Goal: Task Accomplishment & Management: Use online tool/utility

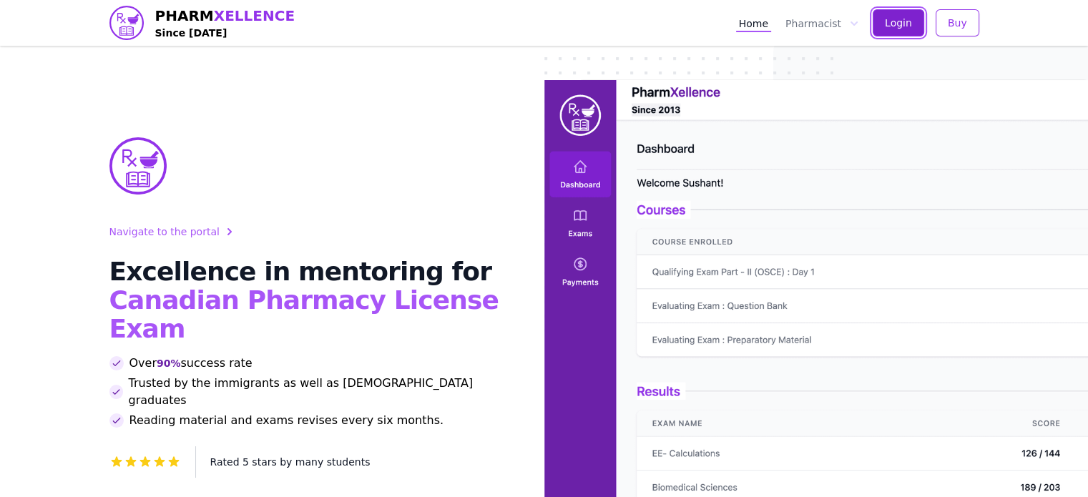
click at [901, 19] on span "Login" at bounding box center [898, 23] width 27 height 14
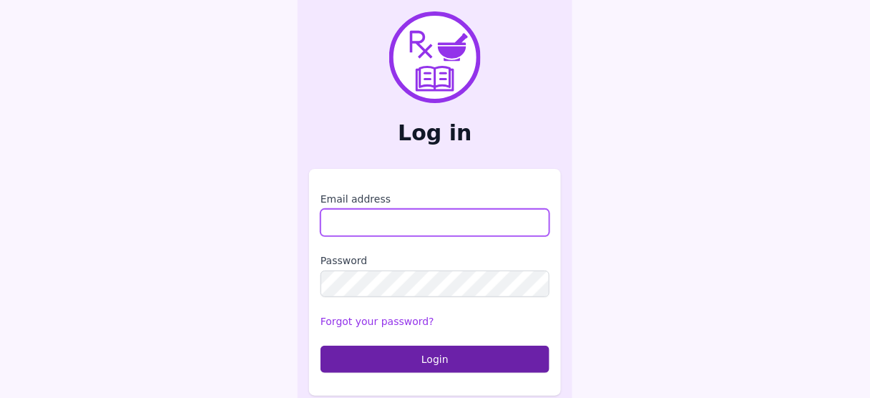
click at [407, 223] on input "Email address" at bounding box center [435, 222] width 229 height 27
type input "**********"
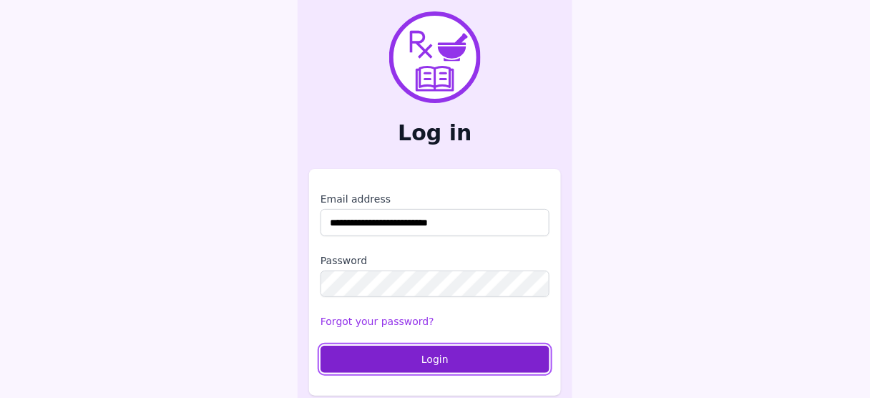
click at [421, 363] on button "Login" at bounding box center [435, 359] width 229 height 27
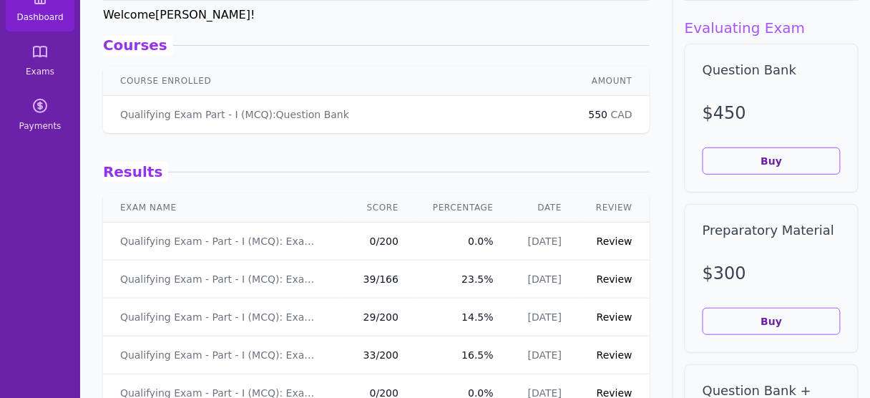
scroll to position [103, 0]
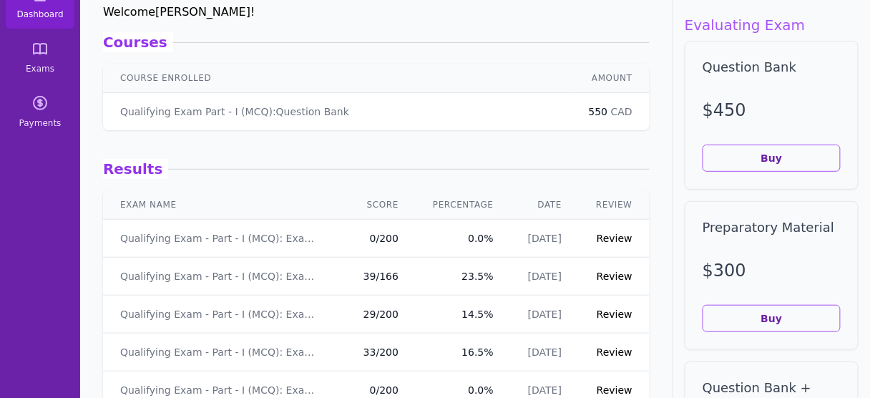
click at [602, 280] on link "Review" at bounding box center [615, 275] width 36 height 11
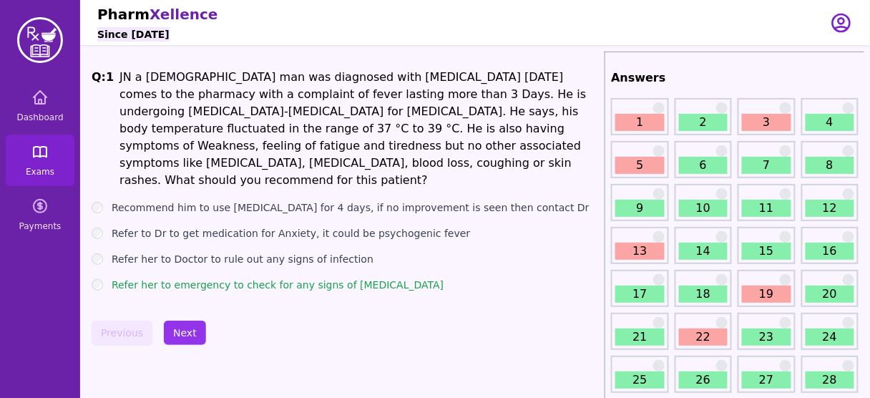
click at [36, 144] on icon at bounding box center [39, 151] width 17 height 17
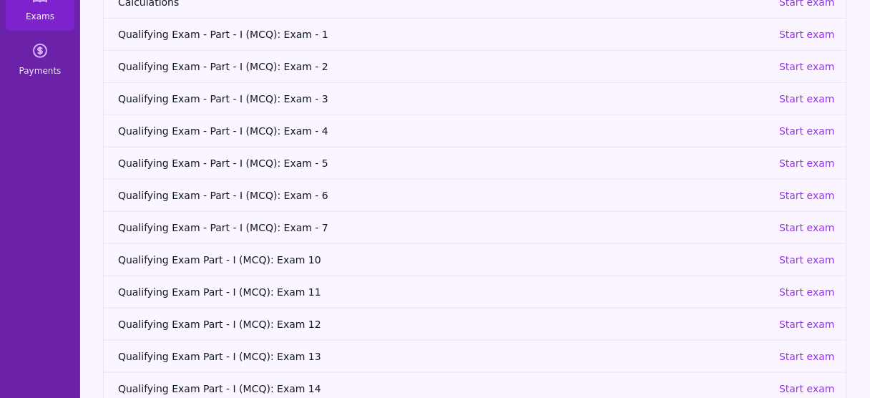
scroll to position [181, 0]
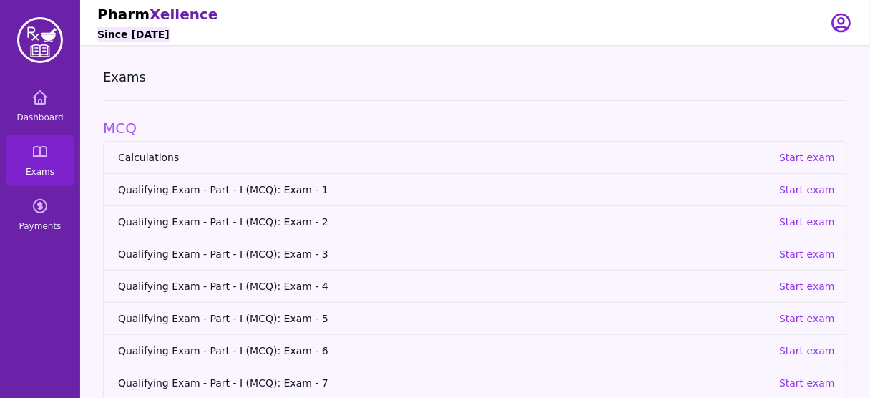
scroll to position [181, 0]
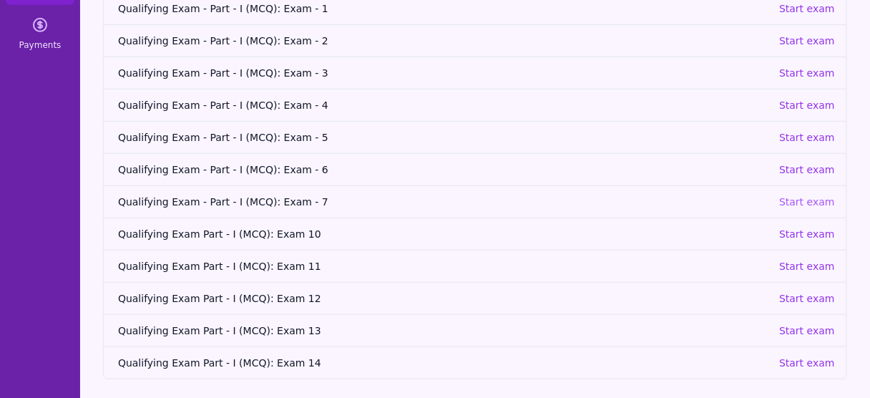
click at [808, 199] on p "Start exam" at bounding box center [807, 202] width 56 height 14
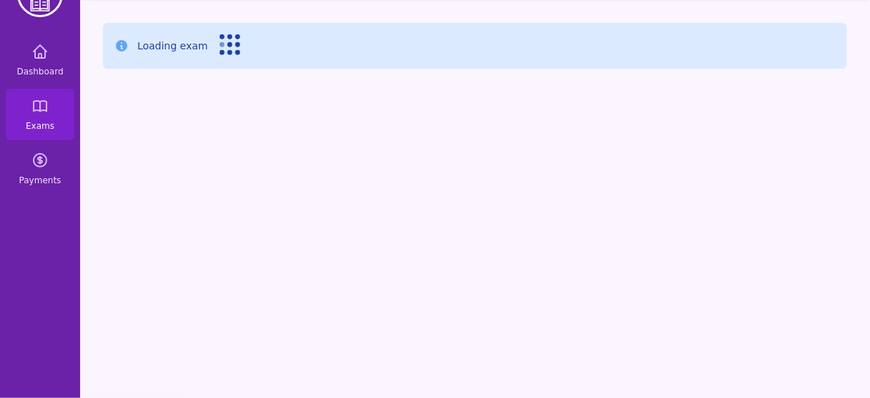
scroll to position [46, 0]
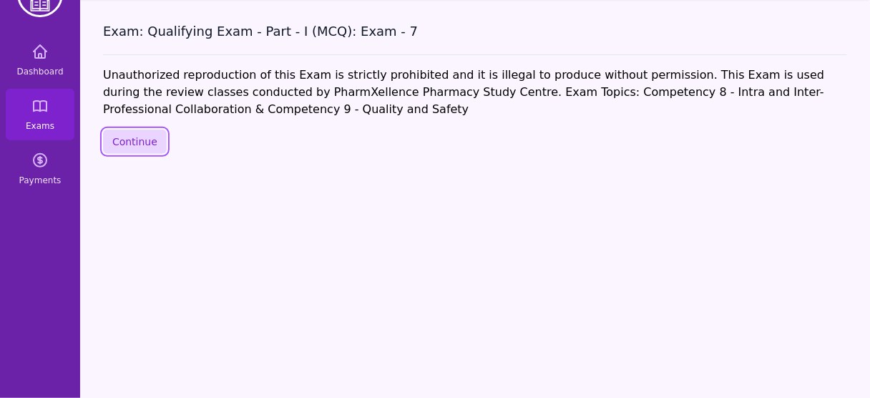
click at [144, 138] on button "Continue" at bounding box center [135, 141] width 64 height 24
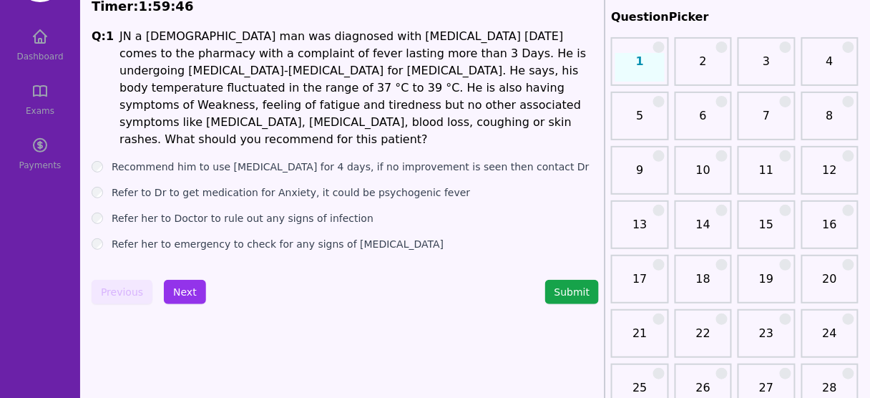
scroll to position [66, 0]
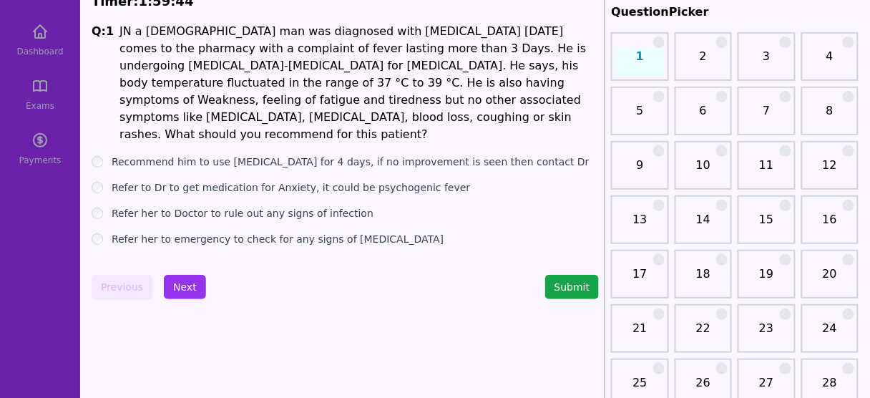
click at [313, 232] on label "Refer her to emergency to check for any signs of [MEDICAL_DATA]" at bounding box center [278, 239] width 332 height 14
click at [186, 277] on button "Next" at bounding box center [185, 287] width 42 height 24
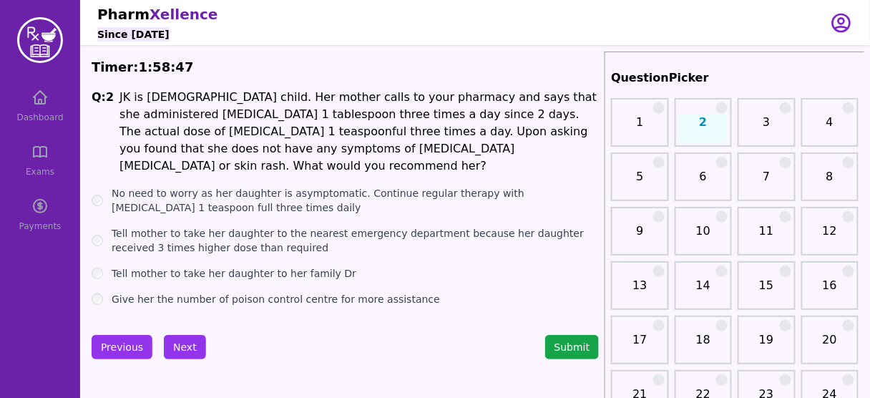
click at [260, 292] on label "Give her the number of poison control centre for more assistance" at bounding box center [276, 299] width 328 height 14
click at [294, 186] on label "No need to worry as her daughter is asymptomatic. Continue regular therapy with…" at bounding box center [355, 200] width 487 height 29
click at [187, 336] on button "Next" at bounding box center [185, 347] width 42 height 24
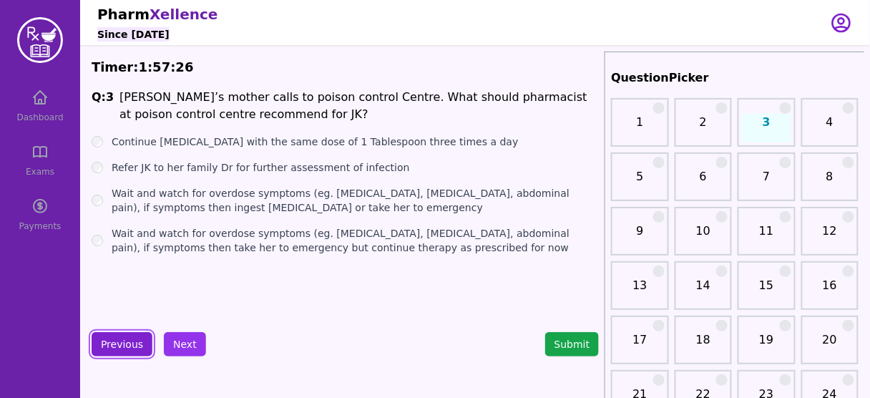
click at [112, 341] on button "Previous" at bounding box center [122, 344] width 61 height 24
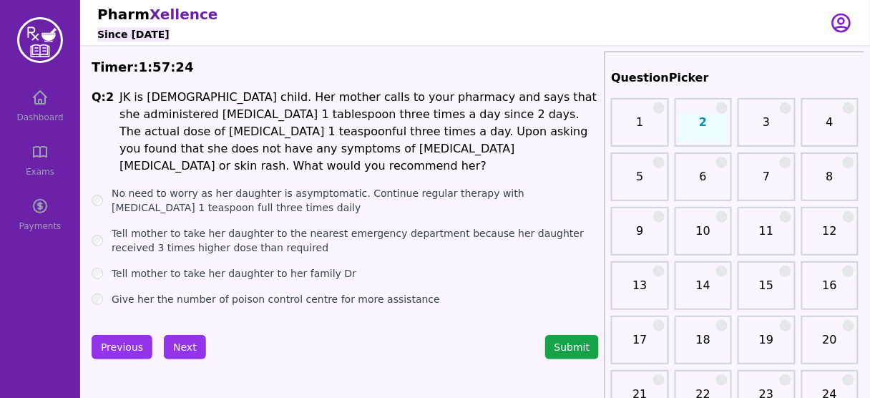
click at [171, 292] on label "Give her the number of poison control centre for more assistance" at bounding box center [276, 299] width 328 height 14
click at [174, 343] on button "Next" at bounding box center [185, 347] width 42 height 24
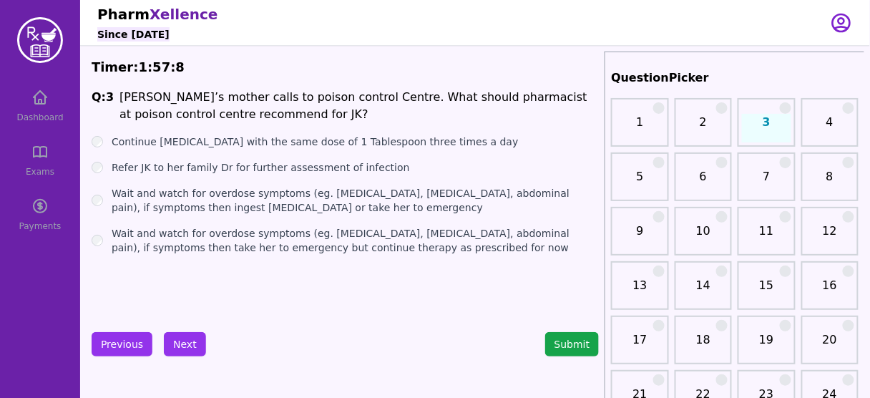
click at [275, 171] on label "Refer JK to her family Dr for further assessment of infection" at bounding box center [261, 167] width 298 height 14
click at [278, 193] on label "Wait and watch for overdose symptoms (eg. [MEDICAL_DATA], [MEDICAL_DATA], abdom…" at bounding box center [355, 200] width 487 height 29
click at [275, 240] on label "Wait and watch for overdose symptoms (eg. [MEDICAL_DATA], [MEDICAL_DATA], abdom…" at bounding box center [355, 240] width 487 height 29
click at [177, 344] on button "Next" at bounding box center [185, 344] width 42 height 24
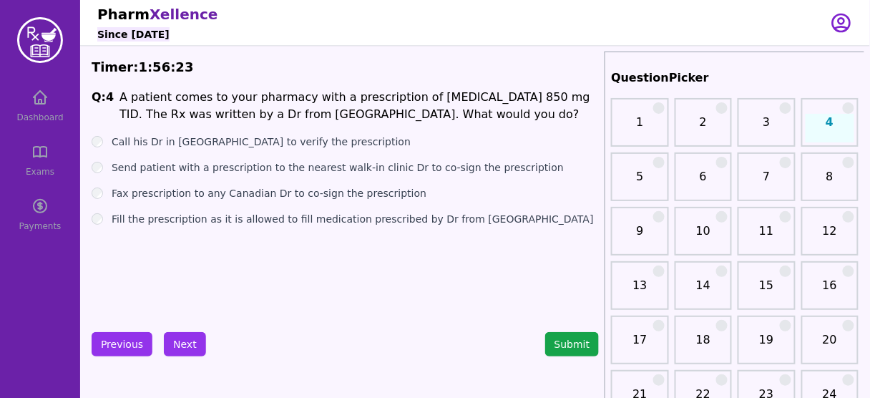
click at [344, 170] on label "Send patient with a prescription to the nearest walk-in clinic Dr to co-sign th…" at bounding box center [338, 167] width 452 height 14
click at [177, 341] on button "Next" at bounding box center [185, 344] width 42 height 24
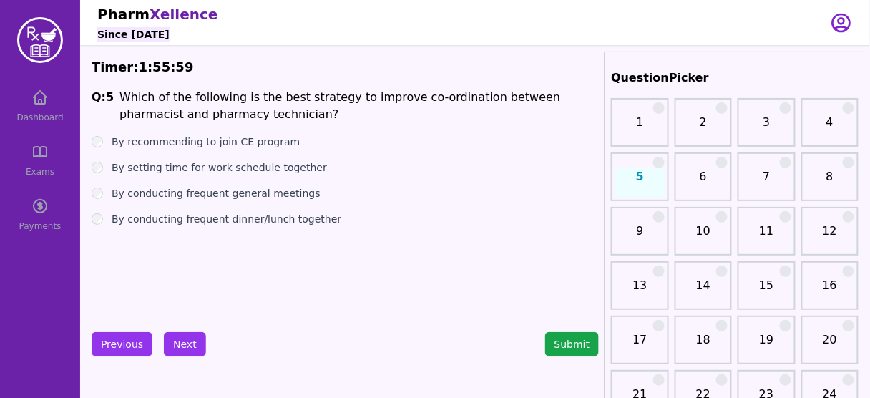
click at [246, 165] on label "By setting time for work schedule together" at bounding box center [219, 167] width 215 height 14
click at [180, 348] on button "Next" at bounding box center [185, 344] width 42 height 24
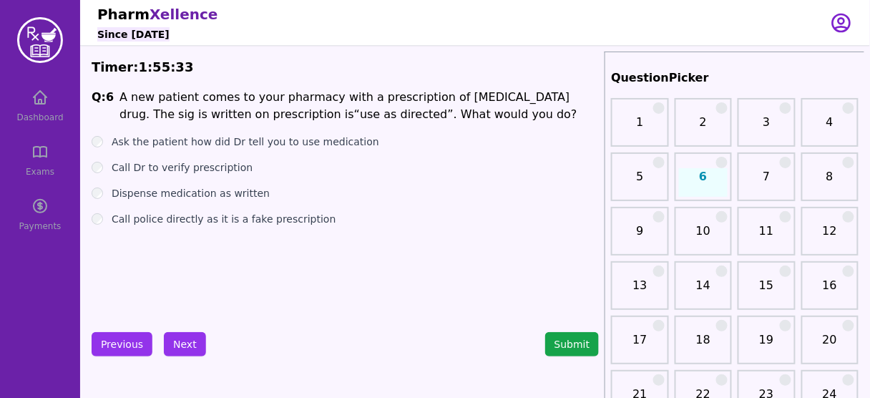
click at [205, 170] on label "Call Dr to verify prescription" at bounding box center [182, 167] width 141 height 14
click at [175, 344] on button "Next" at bounding box center [185, 344] width 42 height 24
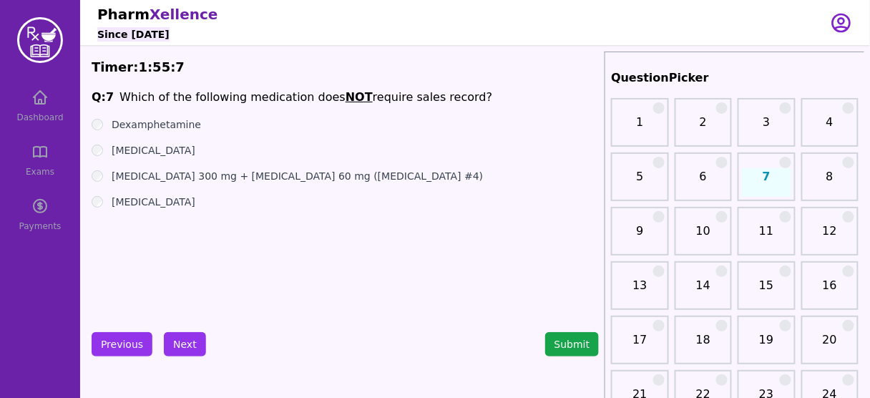
click at [140, 201] on label "[MEDICAL_DATA]" at bounding box center [154, 202] width 84 height 14
click at [184, 333] on button "Next" at bounding box center [185, 344] width 42 height 24
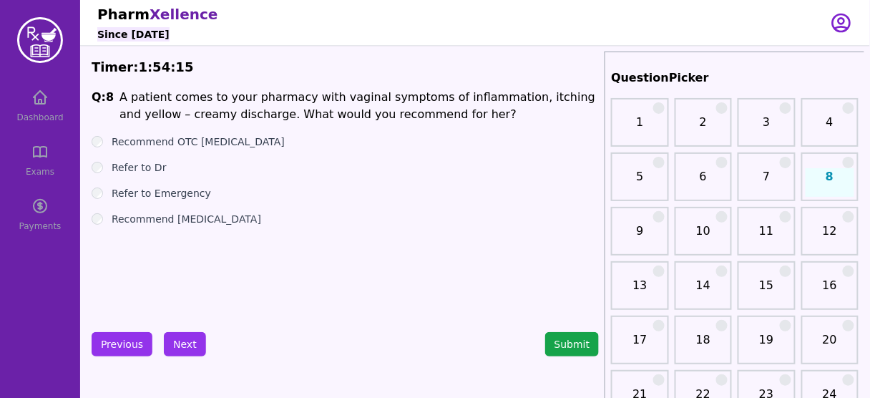
click at [135, 167] on label "Refer to Dr" at bounding box center [139, 167] width 55 height 14
click at [171, 346] on button "Next" at bounding box center [185, 344] width 42 height 24
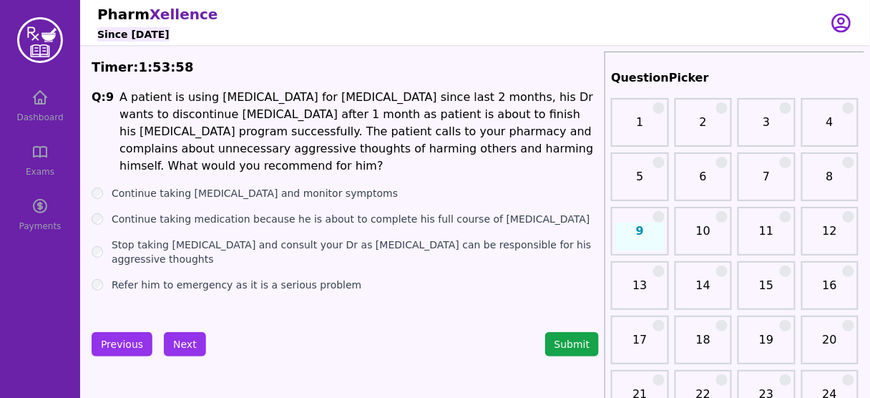
click at [300, 278] on label "Refer him to emergency as it is a serious problem" at bounding box center [237, 285] width 250 height 14
click at [187, 348] on button "Next" at bounding box center [185, 344] width 42 height 24
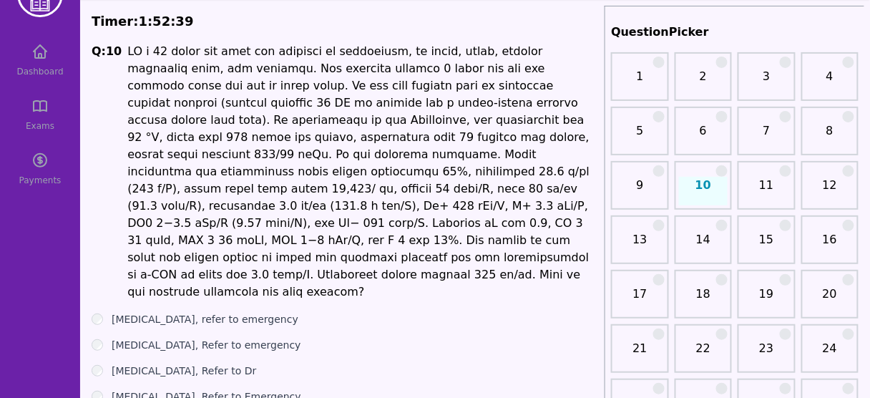
scroll to position [46, 0]
click at [190, 338] on label "[MEDICAL_DATA], Refer to emergency" at bounding box center [207, 345] width 190 height 14
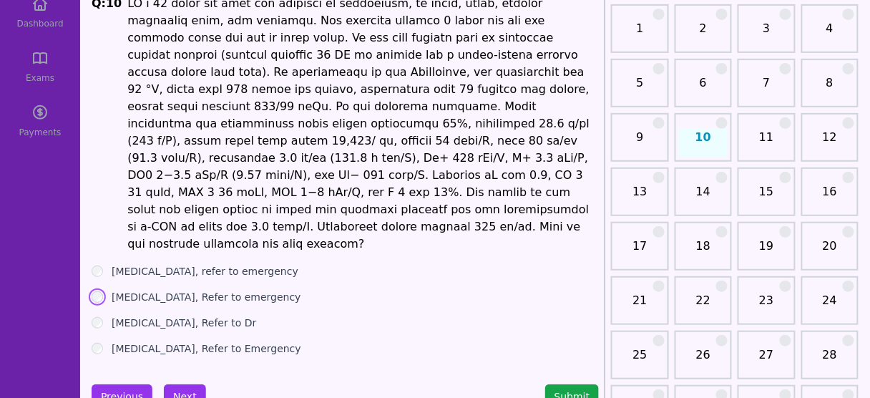
scroll to position [95, 0]
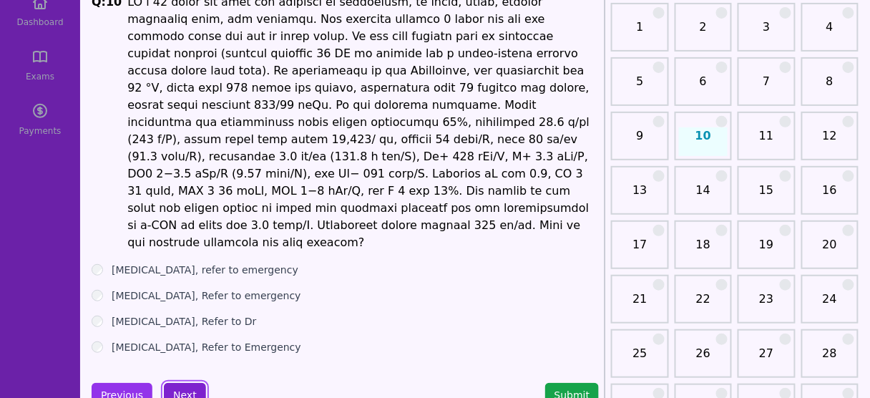
click at [183, 383] on button "Next" at bounding box center [185, 395] width 42 height 24
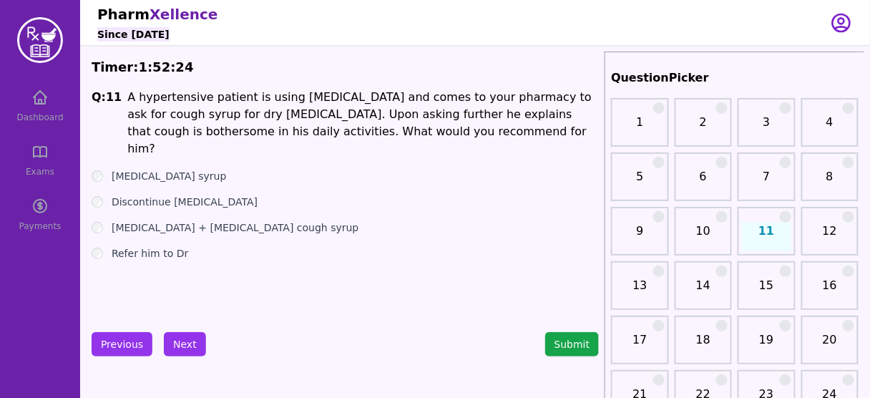
click at [180, 195] on label "Discontinue [MEDICAL_DATA]" at bounding box center [185, 202] width 146 height 14
click at [154, 244] on div "Q: 11 A hypertensive patient is using [MEDICAL_DATA] and comes to your pharmacy…" at bounding box center [345, 196] width 507 height 215
click at [160, 246] on label "Refer him to Dr" at bounding box center [150, 253] width 77 height 14
click at [177, 341] on button "Next" at bounding box center [185, 344] width 42 height 24
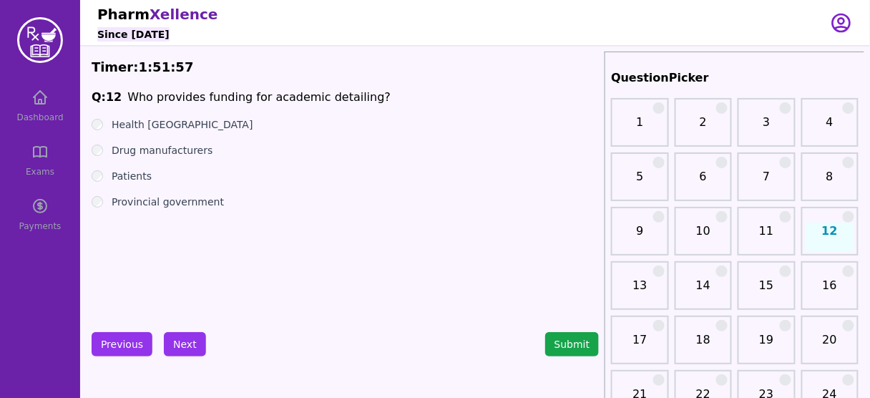
click at [188, 199] on label "Provincial government" at bounding box center [168, 202] width 112 height 14
click at [187, 336] on button "Next" at bounding box center [185, 344] width 42 height 24
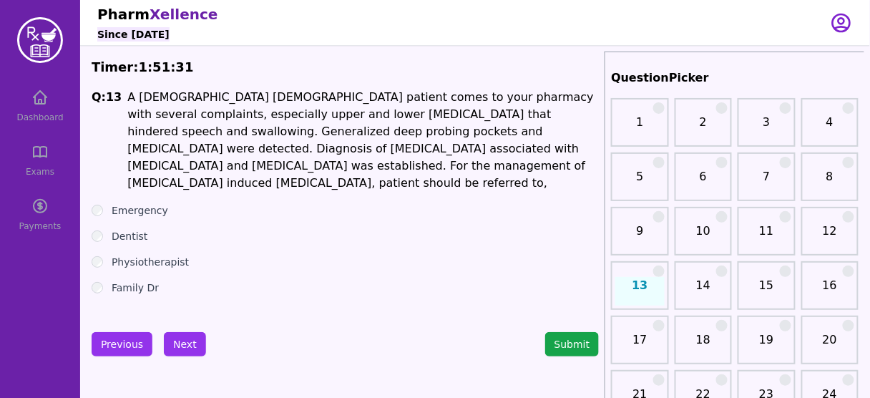
click at [135, 280] on div "Q: 13 A [DEMOGRAPHIC_DATA] [DEMOGRAPHIC_DATA] patient comes to your pharmacy wi…" at bounding box center [345, 196] width 507 height 215
click at [139, 280] on label "Family Dr" at bounding box center [135, 287] width 47 height 14
click at [184, 346] on button "Next" at bounding box center [185, 344] width 42 height 24
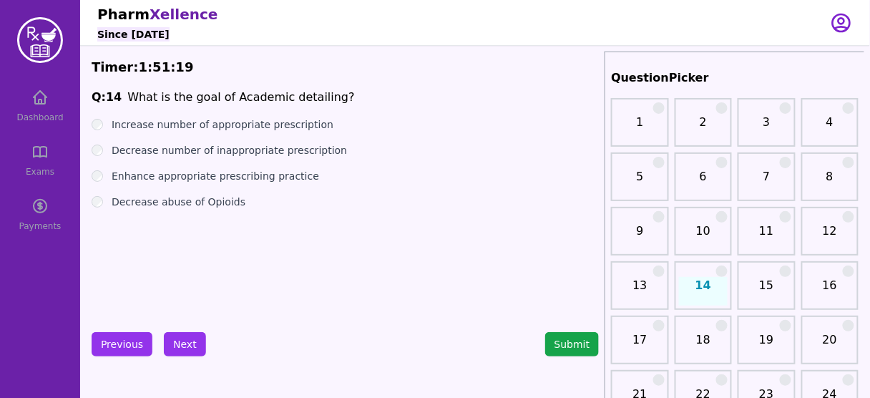
click at [280, 180] on label "Enhance appropriate prescribing practice" at bounding box center [215, 176] width 207 height 14
click at [182, 341] on button "Next" at bounding box center [185, 344] width 42 height 24
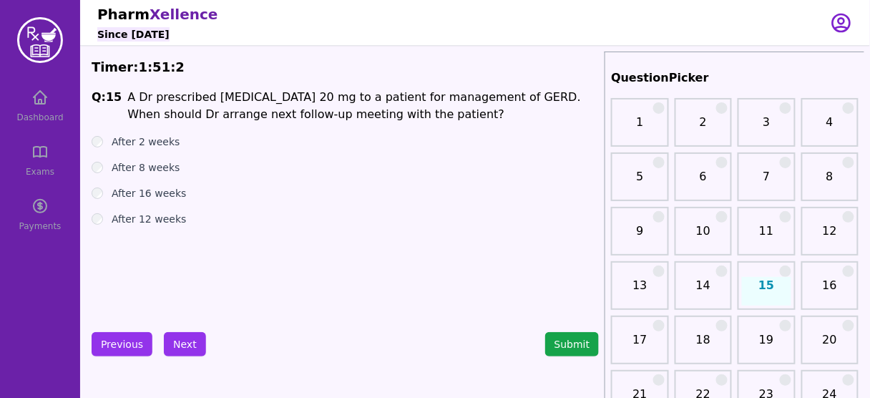
click at [136, 171] on label "After 8 weeks" at bounding box center [146, 167] width 69 height 14
click at [189, 342] on button "Next" at bounding box center [185, 344] width 42 height 24
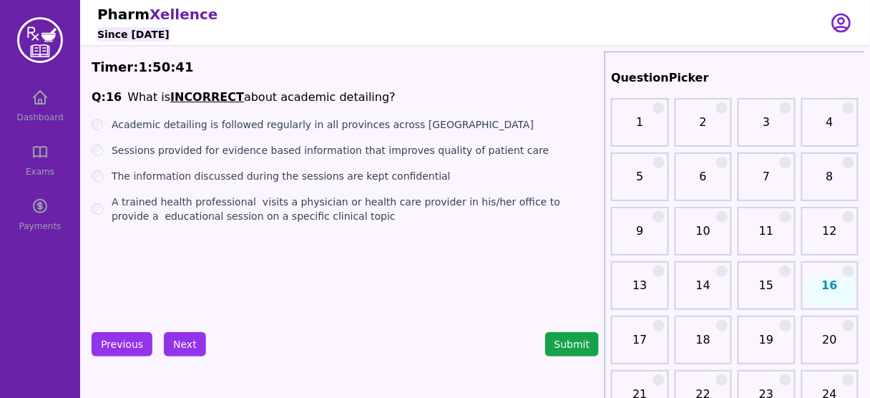
click at [338, 118] on label "Academic detailing is followed regularly in all provinces across [GEOGRAPHIC_DA…" at bounding box center [323, 124] width 422 height 14
click at [188, 335] on button "Next" at bounding box center [185, 344] width 42 height 24
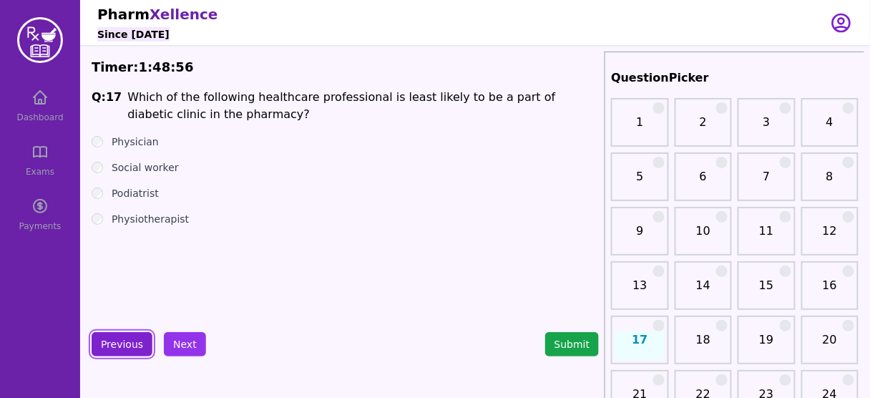
click at [118, 338] on button "Previous" at bounding box center [122, 344] width 61 height 24
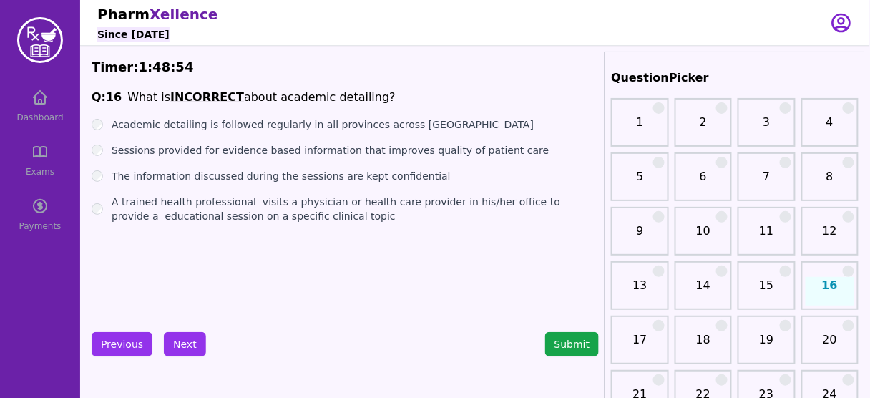
click at [203, 176] on label "The information discussed during the sessions are kept confidential" at bounding box center [281, 176] width 339 height 14
click at [182, 343] on button "Next" at bounding box center [185, 344] width 42 height 24
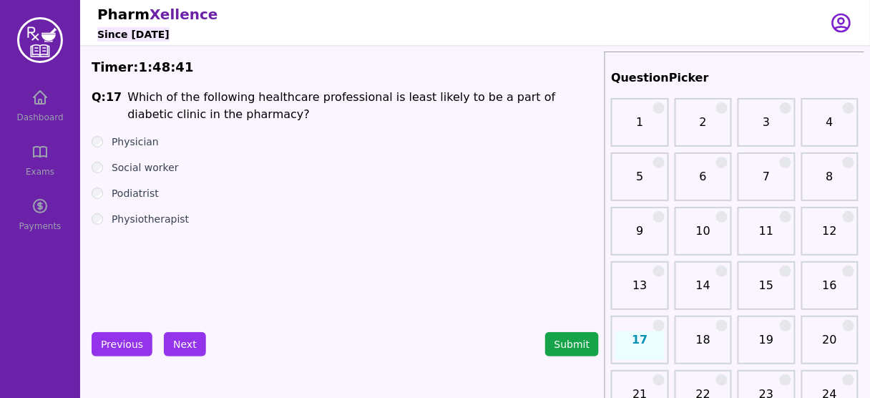
click at [158, 220] on label "Physiotherapist" at bounding box center [150, 219] width 77 height 14
click at [182, 346] on button "Next" at bounding box center [185, 344] width 42 height 24
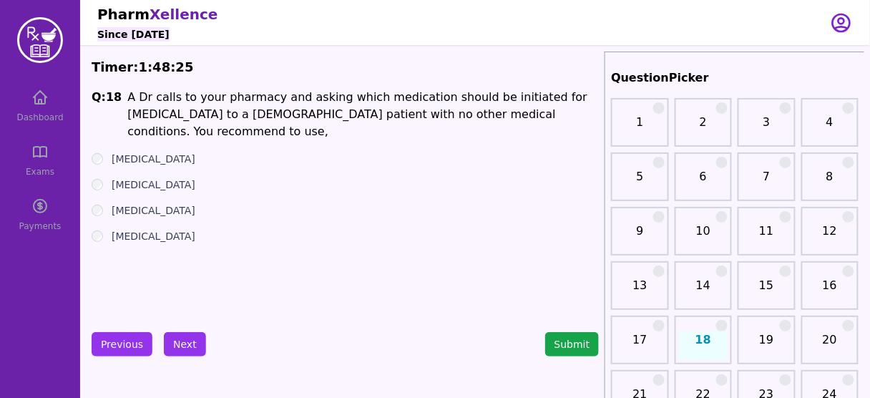
click at [173, 177] on label "[MEDICAL_DATA]" at bounding box center [154, 184] width 84 height 14
click at [169, 351] on button "Next" at bounding box center [185, 344] width 42 height 24
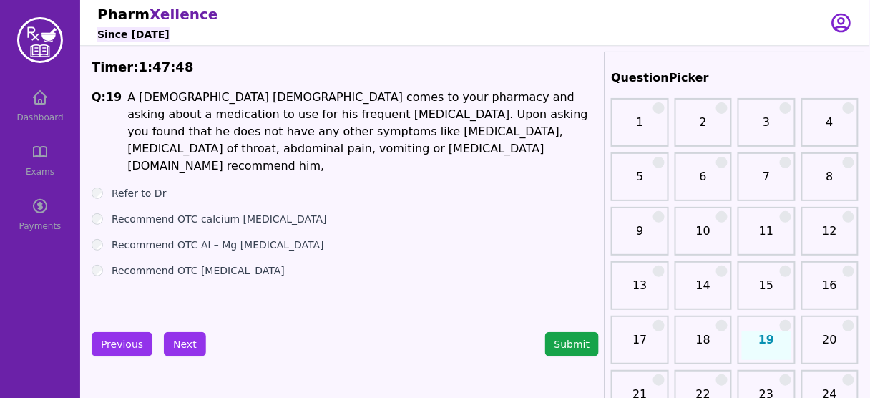
click at [136, 186] on label "Refer to Dr" at bounding box center [139, 193] width 55 height 14
click at [187, 344] on button "Next" at bounding box center [185, 344] width 42 height 24
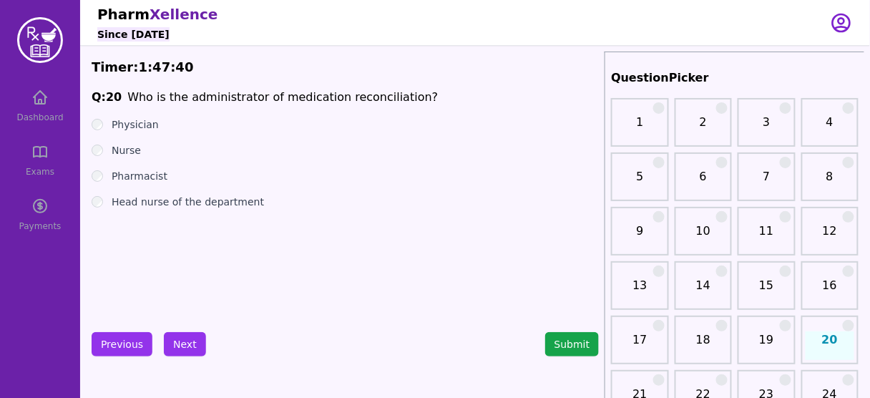
click at [137, 176] on label "Pharmacist" at bounding box center [140, 176] width 56 height 14
click at [185, 341] on button "Next" at bounding box center [185, 344] width 42 height 24
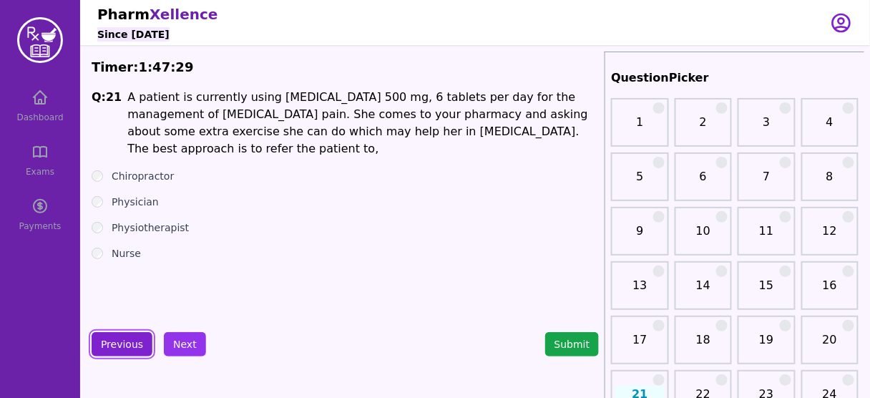
click at [112, 338] on button "Previous" at bounding box center [122, 344] width 61 height 24
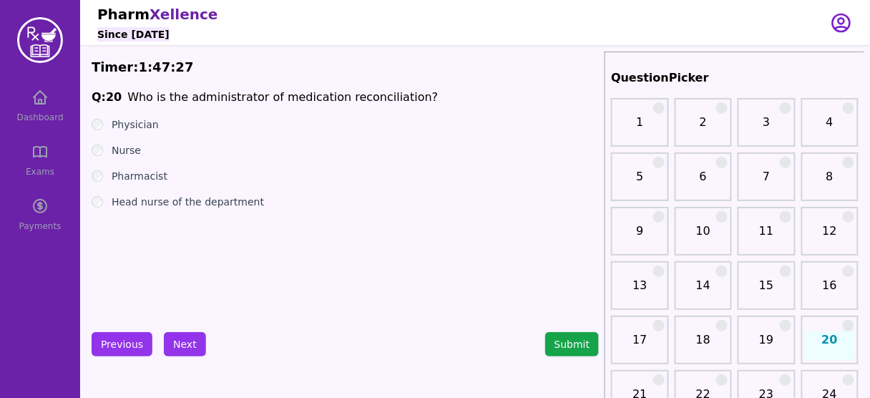
click at [211, 207] on label "Head nurse of the department" at bounding box center [188, 202] width 152 height 14
click at [140, 181] on label "Pharmacist" at bounding box center [140, 176] width 56 height 14
click at [175, 338] on button "Next" at bounding box center [185, 344] width 42 height 24
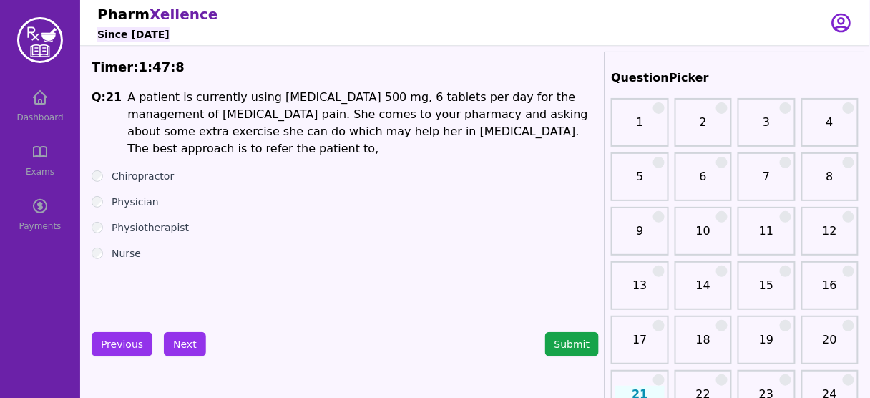
click at [160, 220] on label "Physiotherapist" at bounding box center [150, 227] width 77 height 14
click at [177, 338] on button "Next" at bounding box center [185, 344] width 42 height 24
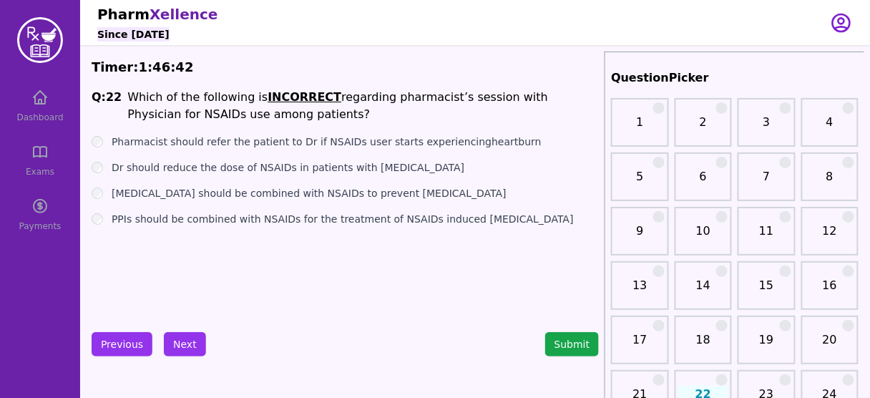
click at [290, 199] on label "[MEDICAL_DATA] should be combined with NSAIDs to prevent [MEDICAL_DATA]" at bounding box center [309, 193] width 395 height 14
click at [185, 333] on button "Next" at bounding box center [185, 344] width 42 height 24
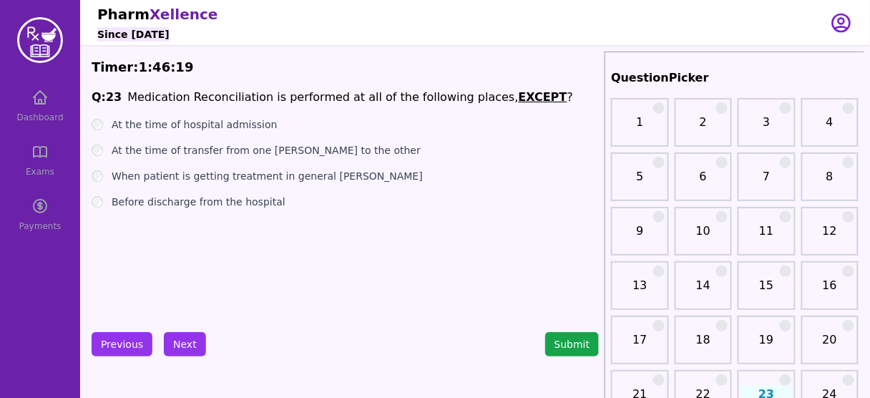
click at [245, 179] on label "When patient is getting treatment in general [PERSON_NAME]" at bounding box center [267, 176] width 311 height 14
click at [175, 352] on button "Next" at bounding box center [185, 344] width 42 height 24
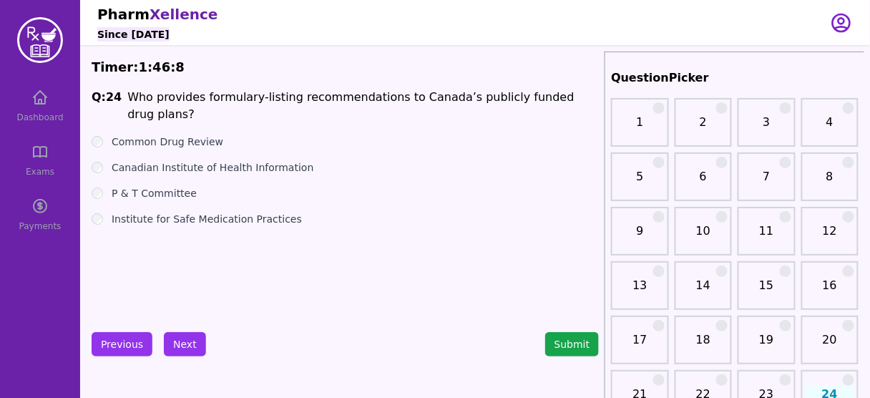
click at [177, 135] on label "Common Drug Review" at bounding box center [168, 142] width 112 height 14
click at [183, 346] on button "Next" at bounding box center [185, 344] width 42 height 24
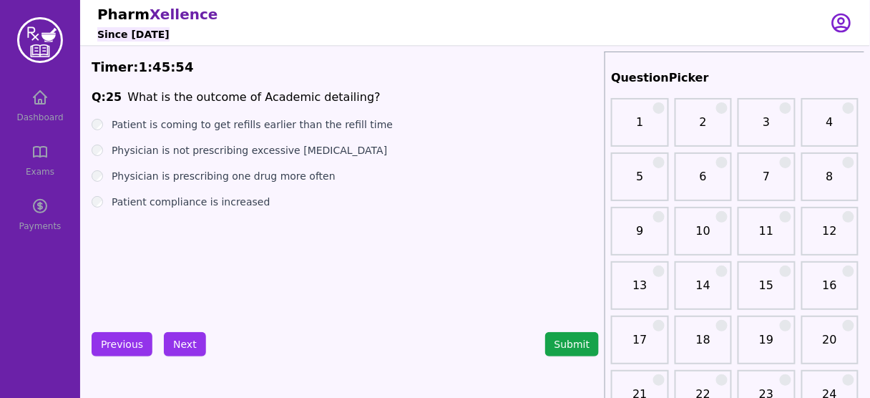
click at [303, 153] on label "Physician is not prescribing excessive [MEDICAL_DATA]" at bounding box center [249, 150] width 275 height 14
click at [177, 337] on button "Next" at bounding box center [185, 344] width 42 height 24
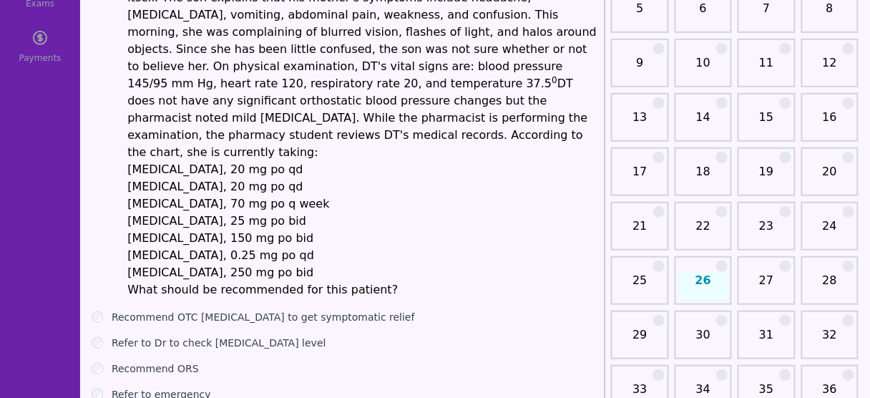
scroll to position [169, 0]
click at [153, 386] on label "Refer to emergency" at bounding box center [161, 393] width 99 height 14
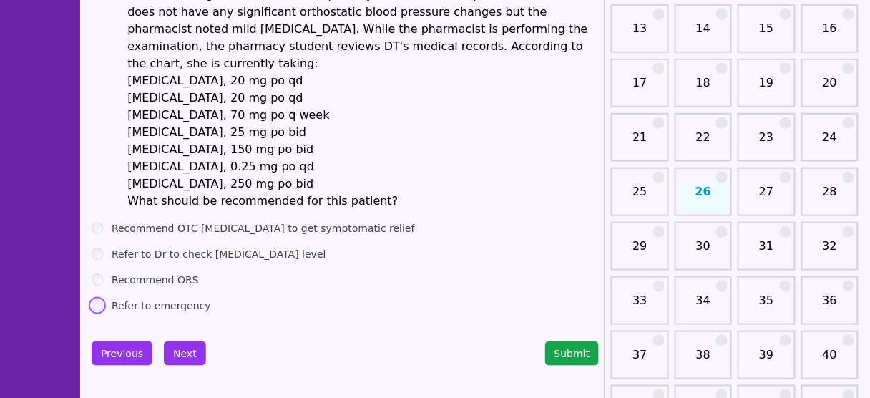
scroll to position [258, 0]
click at [175, 341] on button "Next" at bounding box center [185, 353] width 42 height 24
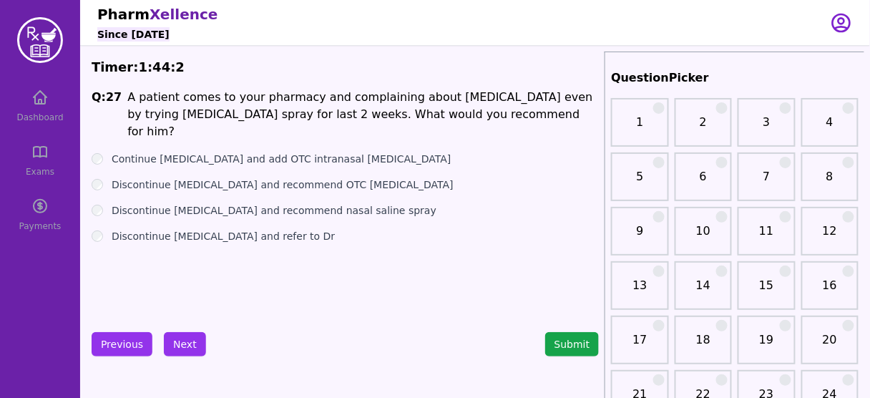
click at [340, 203] on label "Discontinue [MEDICAL_DATA] and recommend nasal saline spray" at bounding box center [274, 210] width 325 height 14
click at [278, 229] on label "Discontinue [MEDICAL_DATA] and refer to Dr" at bounding box center [223, 236] width 223 height 14
click at [182, 344] on button "Next" at bounding box center [185, 344] width 42 height 24
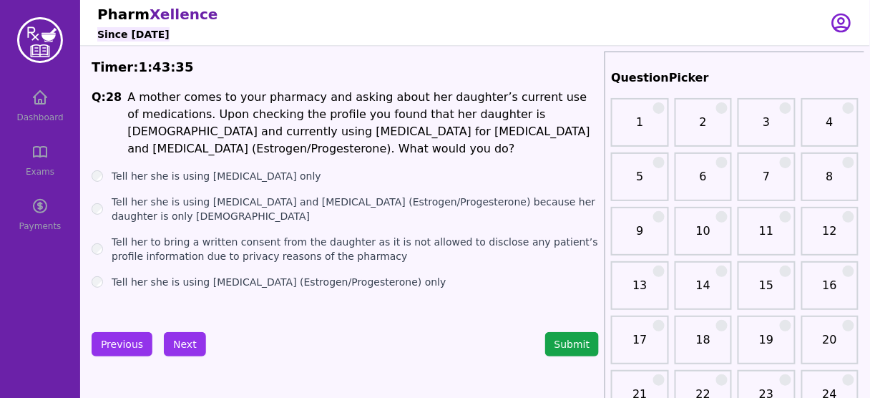
click at [290, 240] on label "Tell her to bring a written consent from the daughter as it is not allowed to d…" at bounding box center [355, 249] width 487 height 29
click at [184, 339] on button "Next" at bounding box center [185, 344] width 42 height 24
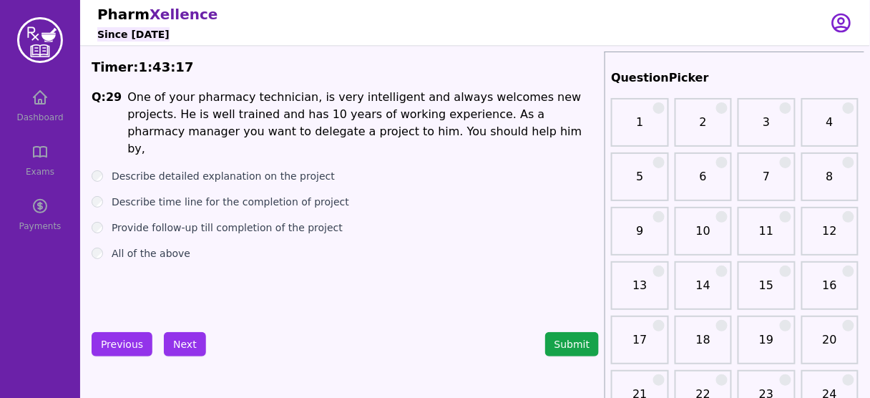
click at [162, 246] on label "All of the above" at bounding box center [151, 253] width 79 height 14
click at [170, 346] on button "Next" at bounding box center [185, 344] width 42 height 24
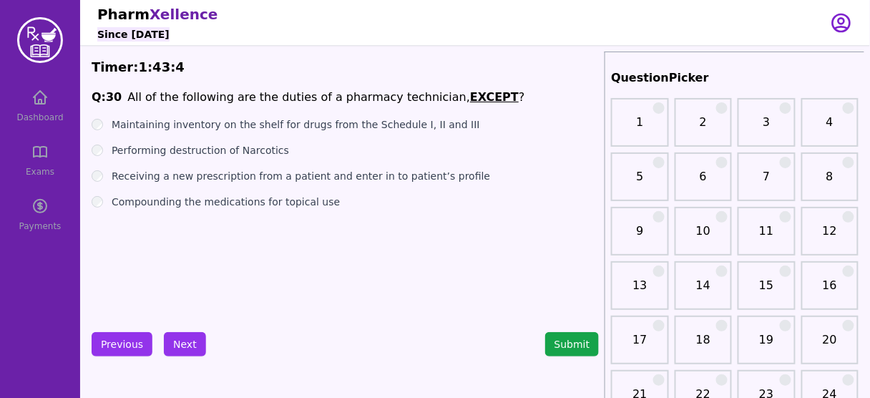
click at [470, 96] on u "EXCEPT" at bounding box center [494, 97] width 49 height 14
click at [246, 150] on label "Performing destruction of Narcotics" at bounding box center [200, 150] width 177 height 14
click at [188, 337] on button "Next" at bounding box center [185, 344] width 42 height 24
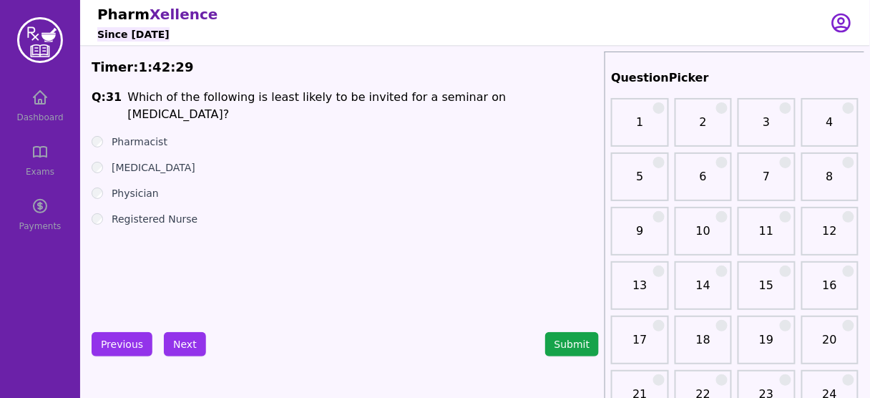
click at [162, 212] on label "Registered Nurse" at bounding box center [155, 219] width 86 height 14
click at [180, 343] on button "Next" at bounding box center [185, 344] width 42 height 24
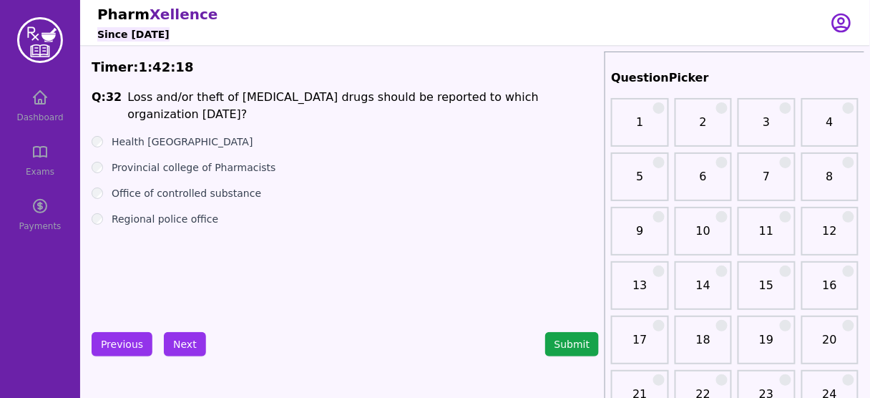
click at [176, 186] on label "Office of controlled substance" at bounding box center [187, 193] width 150 height 14
click at [162, 212] on label "Regional police office" at bounding box center [165, 219] width 107 height 14
click at [199, 186] on label "Office of controlled substance" at bounding box center [187, 193] width 150 height 14
click at [185, 349] on button "Next" at bounding box center [185, 344] width 42 height 24
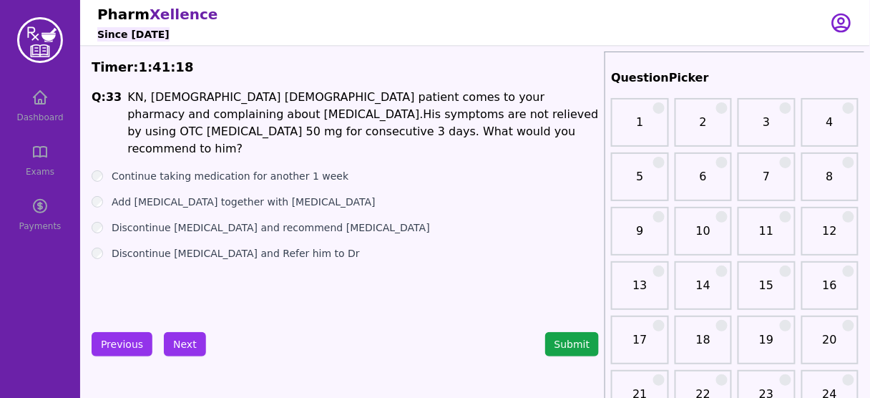
click at [283, 246] on label "Discontinue [MEDICAL_DATA] and Refer him to Dr" at bounding box center [236, 253] width 248 height 14
click at [180, 355] on button "Next" at bounding box center [185, 344] width 42 height 24
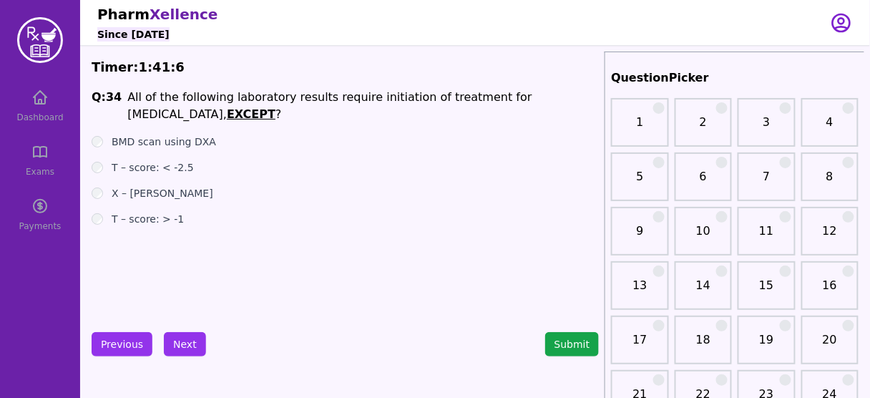
click at [155, 218] on label "T – score: > -1" at bounding box center [148, 219] width 72 height 14
click at [182, 334] on button "Next" at bounding box center [185, 344] width 42 height 24
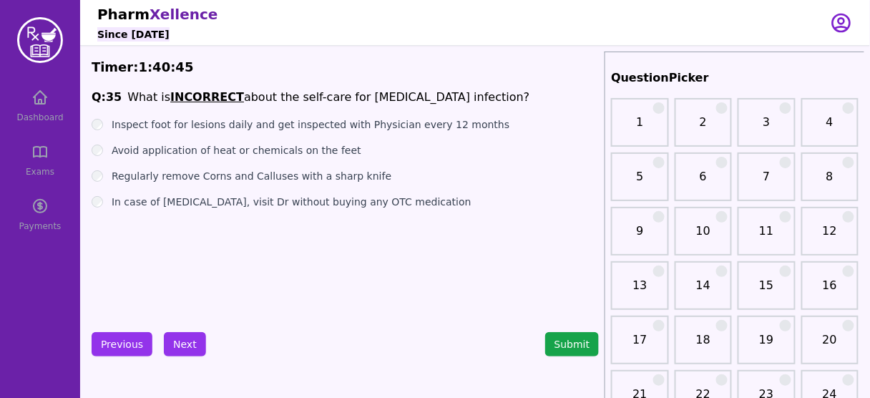
click at [277, 127] on label "Inspect foot for lesions daily and get inspected with Physician every 12 months" at bounding box center [311, 124] width 398 height 14
click at [261, 180] on label "Regularly remove Corns and Calluses with a sharp knife" at bounding box center [252, 176] width 280 height 14
click at [177, 335] on button "Next" at bounding box center [185, 344] width 42 height 24
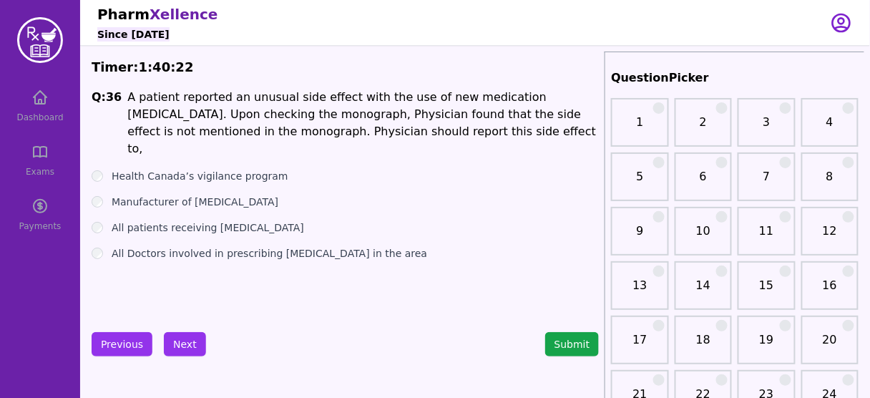
click at [228, 169] on label "Health Canada’s vigilance program" at bounding box center [200, 176] width 177 height 14
click at [175, 334] on button "Next" at bounding box center [185, 344] width 42 height 24
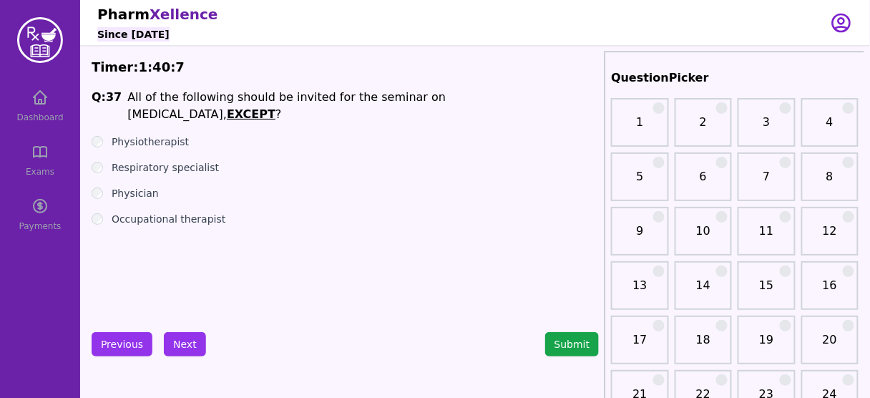
click at [154, 135] on label "Physiotherapist" at bounding box center [150, 142] width 77 height 14
click at [190, 341] on button "Next" at bounding box center [185, 344] width 42 height 24
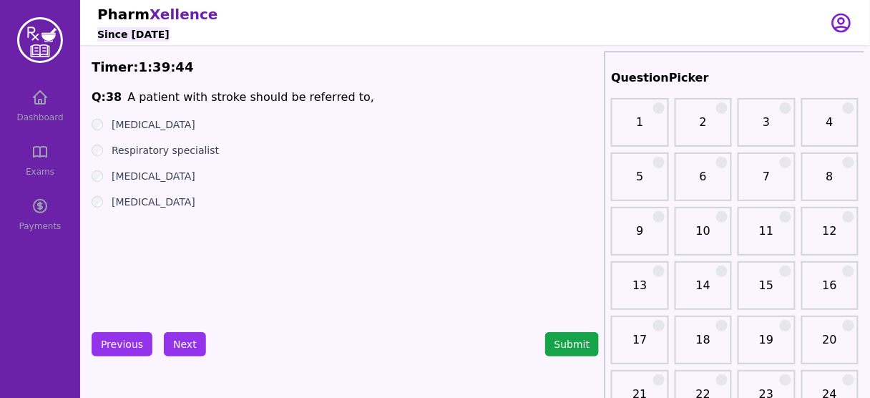
click at [147, 127] on label "[MEDICAL_DATA]" at bounding box center [154, 124] width 84 height 14
click at [135, 175] on label "[MEDICAL_DATA]" at bounding box center [154, 176] width 84 height 14
click at [182, 333] on button "Next" at bounding box center [185, 344] width 42 height 24
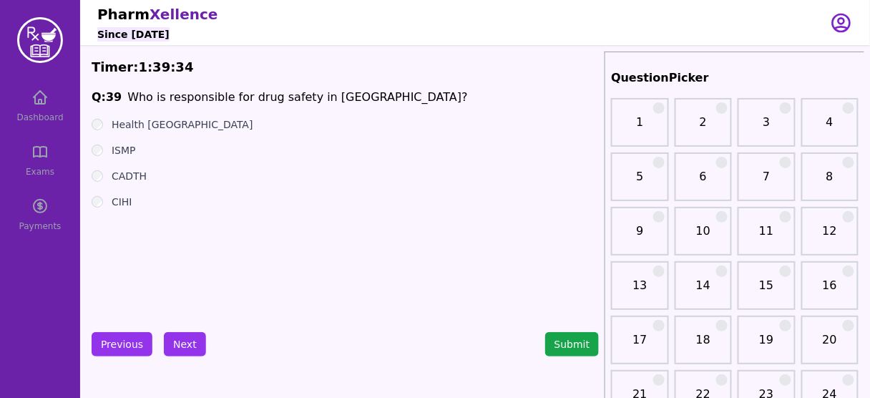
click at [146, 124] on label "Health [GEOGRAPHIC_DATA]" at bounding box center [183, 124] width 142 height 14
click at [183, 344] on button "Next" at bounding box center [185, 344] width 42 height 24
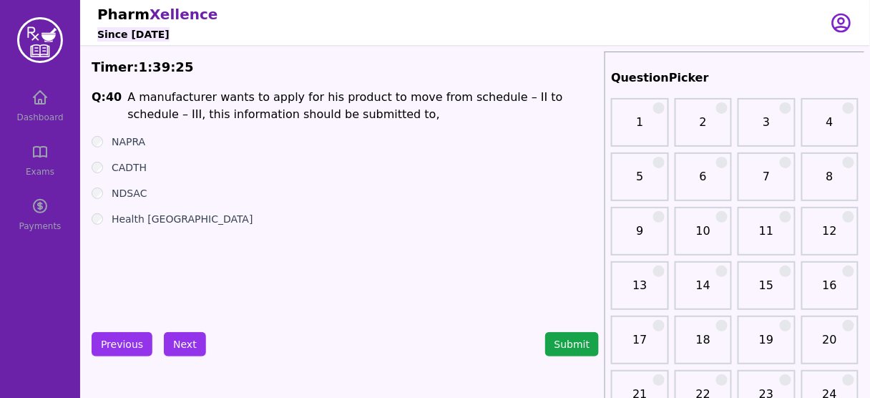
click at [128, 137] on label "NAPRA" at bounding box center [129, 142] width 34 height 14
click at [184, 336] on button "Next" at bounding box center [185, 344] width 42 height 24
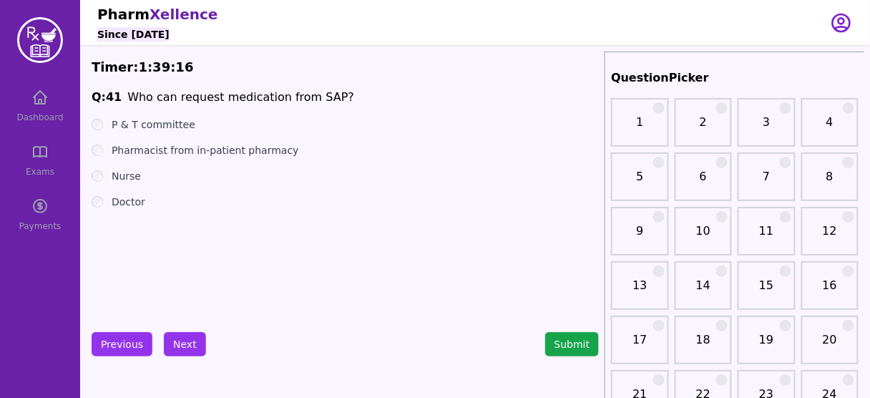
click at [124, 201] on label "Doctor" at bounding box center [129, 202] width 34 height 14
click at [184, 342] on button "Next" at bounding box center [185, 344] width 42 height 24
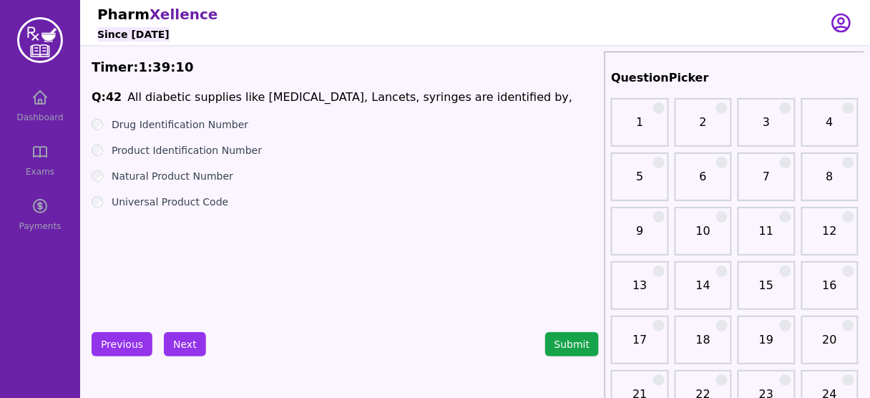
click at [189, 202] on label "Universal Product Code" at bounding box center [170, 202] width 117 height 14
click at [175, 151] on label "Product Identification Number" at bounding box center [187, 150] width 150 height 14
click at [179, 343] on button "Next" at bounding box center [185, 344] width 42 height 24
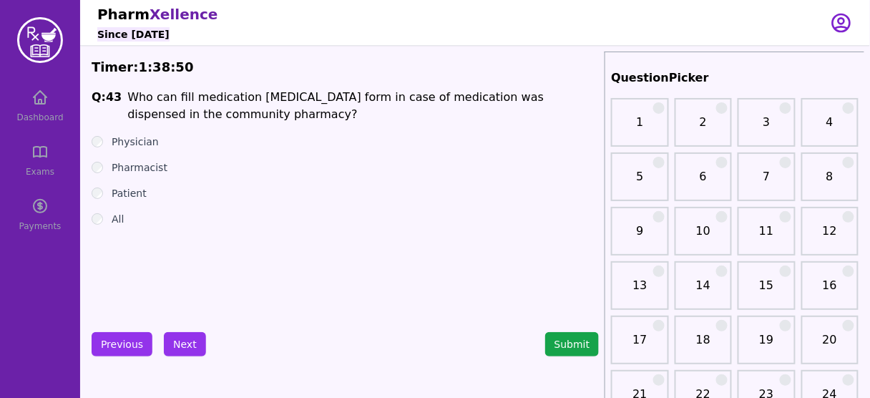
click at [110, 220] on div "All" at bounding box center [345, 219] width 507 height 14
click at [177, 348] on button "Next" at bounding box center [185, 344] width 42 height 24
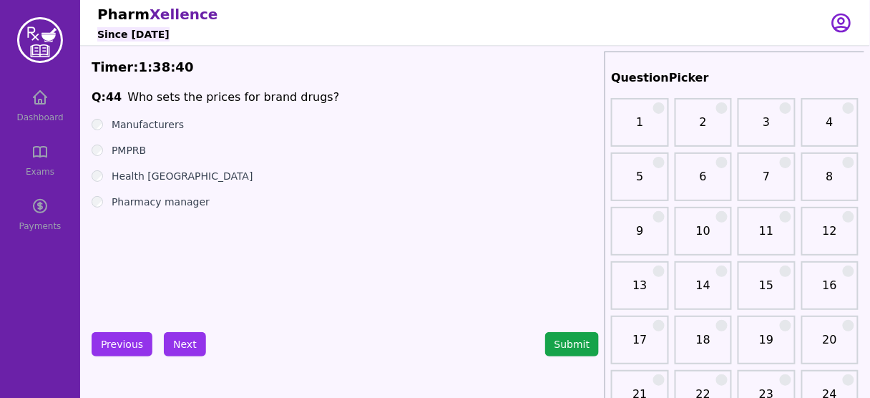
click at [131, 149] on label "PMPRB" at bounding box center [129, 150] width 34 height 14
click at [182, 342] on button "Next" at bounding box center [185, 344] width 42 height 24
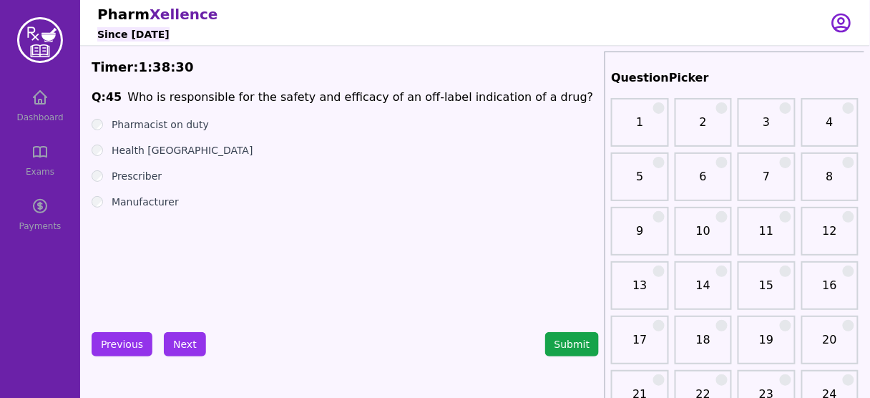
click at [147, 148] on label "Health [GEOGRAPHIC_DATA]" at bounding box center [183, 150] width 142 height 14
click at [141, 174] on label "Prescriber" at bounding box center [137, 176] width 50 height 14
click at [143, 202] on label "Manufacturer" at bounding box center [145, 202] width 67 height 14
click at [152, 147] on label "Health [GEOGRAPHIC_DATA]" at bounding box center [183, 150] width 142 height 14
click at [188, 348] on button "Next" at bounding box center [185, 344] width 42 height 24
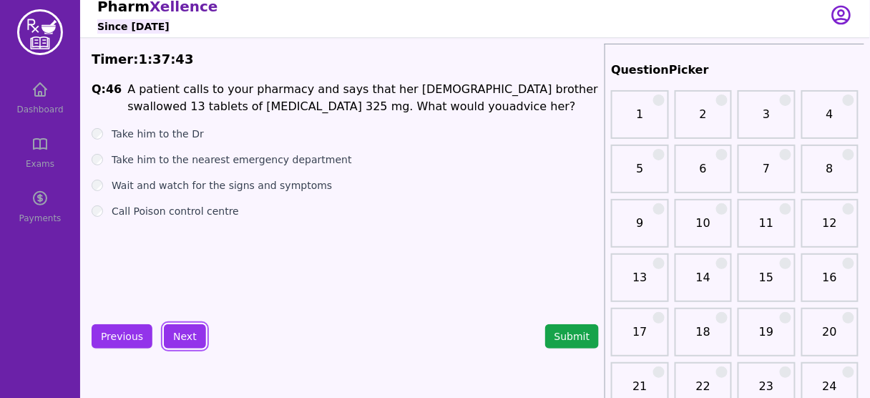
scroll to position [9, 0]
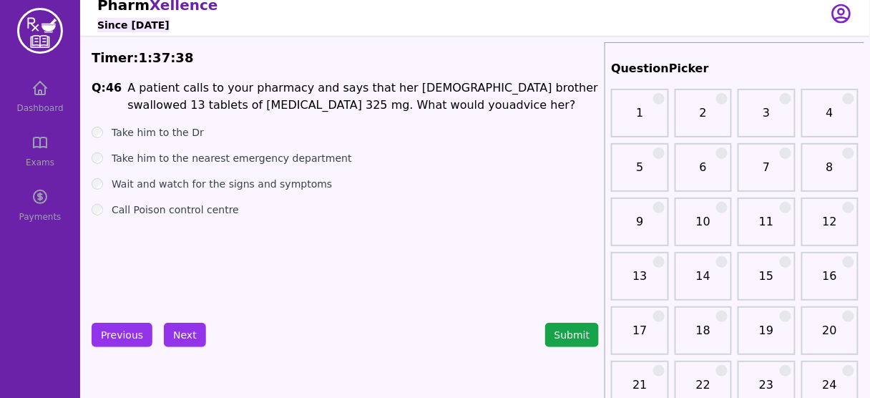
click at [195, 212] on label "Call Poison control centre" at bounding box center [175, 209] width 127 height 14
click at [180, 338] on button "Next" at bounding box center [185, 335] width 42 height 24
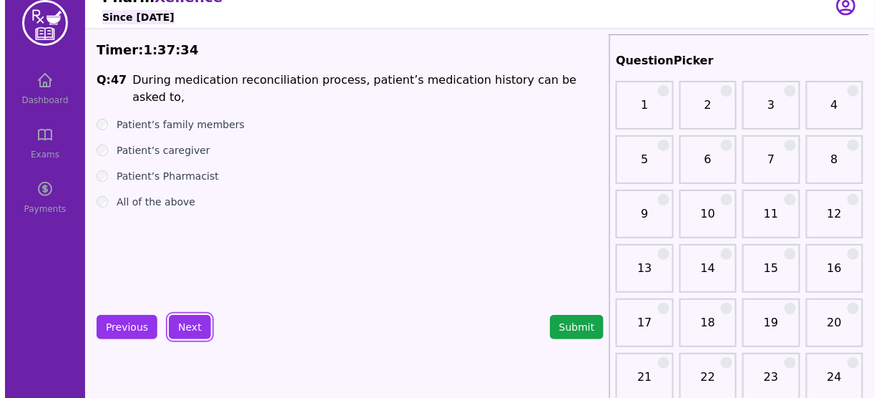
scroll to position [14, 0]
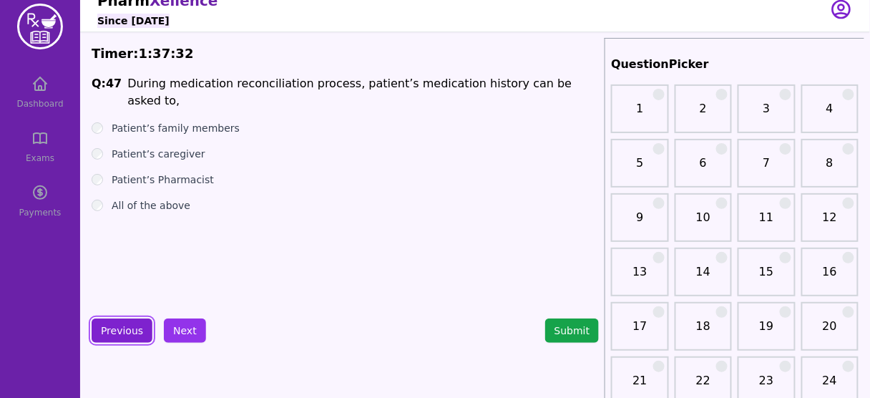
click at [108, 335] on button "Previous" at bounding box center [122, 330] width 61 height 24
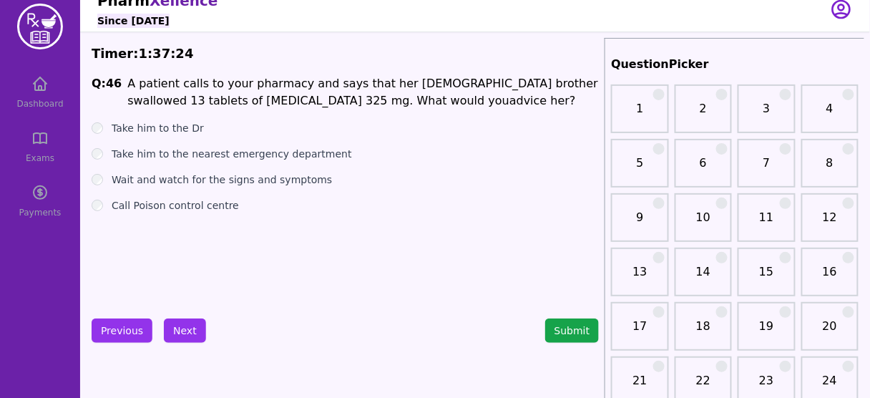
click at [256, 157] on label "Take him to the nearest emergency department" at bounding box center [232, 154] width 240 height 14
click at [181, 210] on label "Call Poison control centre" at bounding box center [175, 205] width 127 height 14
click at [306, 152] on label "Take him to the nearest emergency department" at bounding box center [232, 154] width 240 height 14
click at [184, 328] on button "Next" at bounding box center [185, 330] width 42 height 24
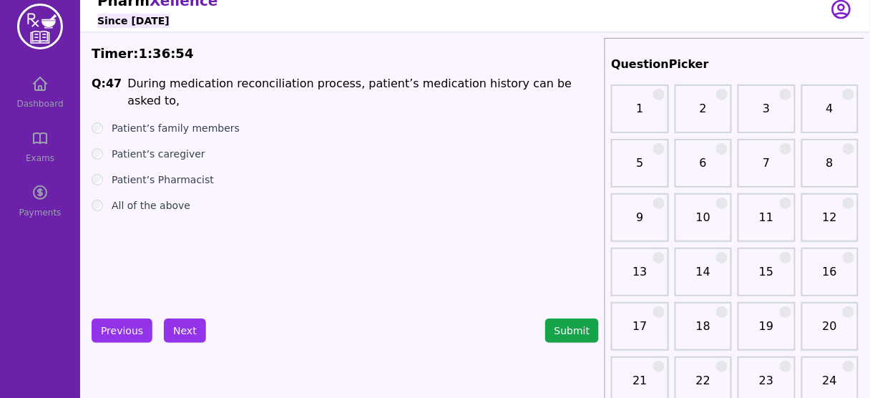
click at [162, 198] on label "All of the above" at bounding box center [151, 205] width 79 height 14
click at [177, 320] on button "Next" at bounding box center [185, 330] width 42 height 24
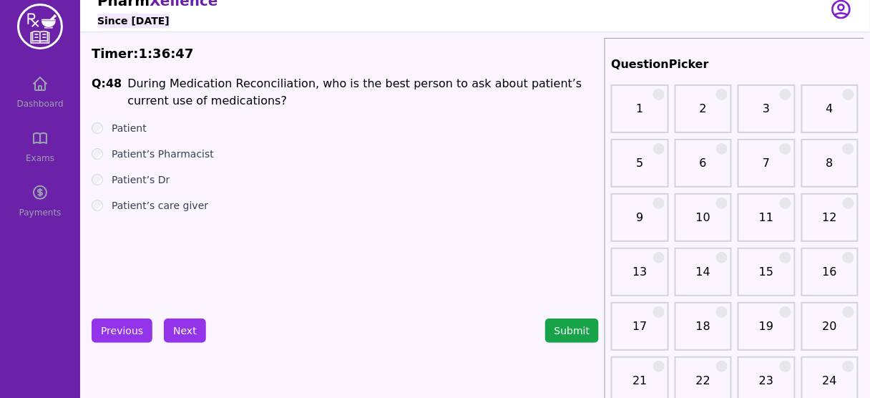
click at [118, 120] on div "Q: 48 During Medication Reconciliation, who is the best person to ask about pat…" at bounding box center [345, 182] width 507 height 215
click at [117, 129] on label "Patient" at bounding box center [129, 128] width 35 height 14
click at [182, 323] on button "Next" at bounding box center [185, 330] width 42 height 24
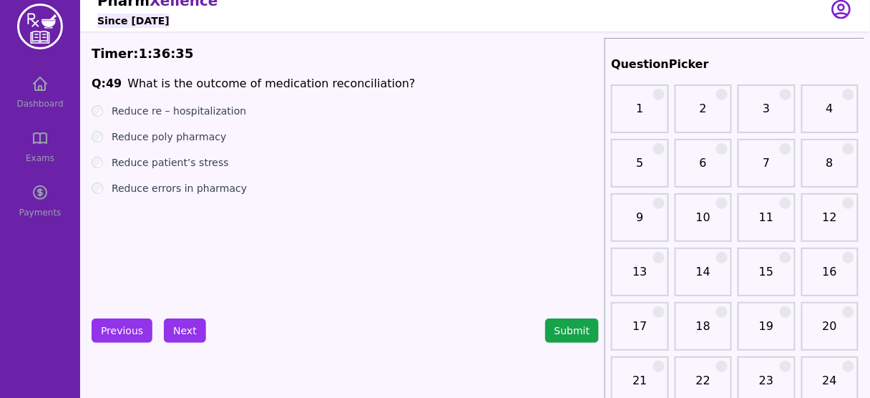
click at [221, 192] on label "Reduce errors in pharmacy" at bounding box center [179, 188] width 135 height 14
click at [177, 326] on button "Next" at bounding box center [185, 330] width 42 height 24
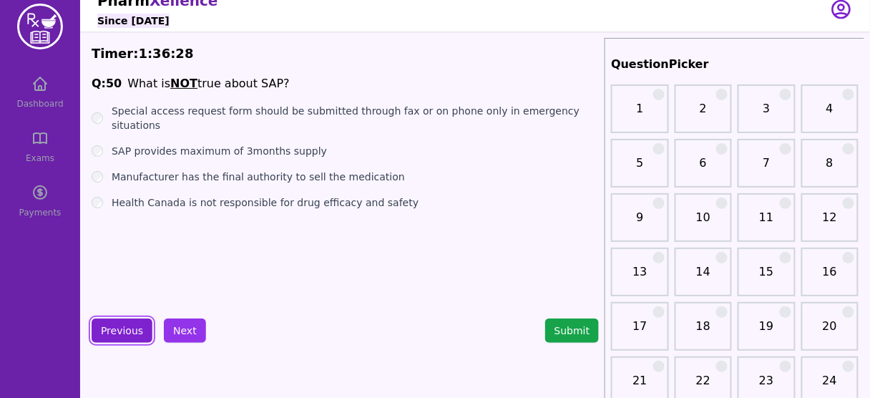
click at [119, 341] on button "Previous" at bounding box center [122, 330] width 61 height 24
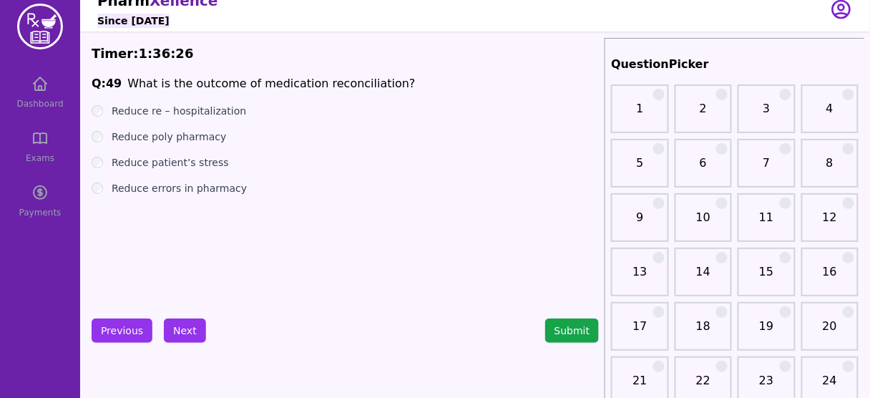
click at [195, 140] on label "Reduce poly pharmacy" at bounding box center [169, 136] width 114 height 14
click at [220, 182] on label "Reduce errors in pharmacy" at bounding box center [179, 188] width 135 height 14
click at [177, 325] on button "Next" at bounding box center [185, 330] width 42 height 24
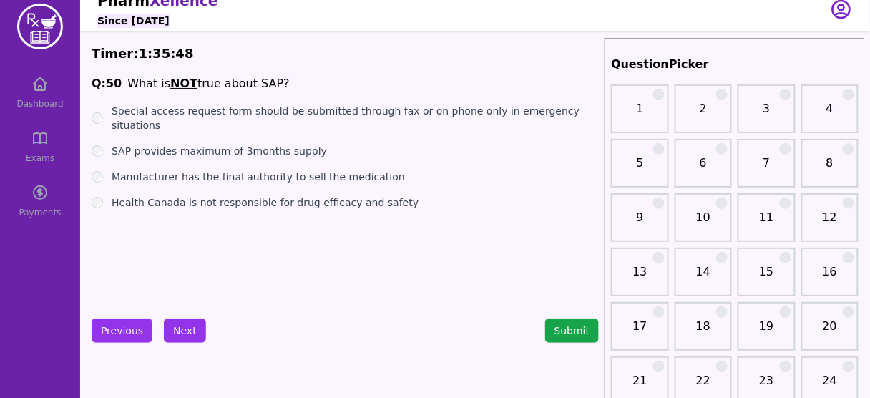
click at [258, 110] on label "Special access request form should be submitted through fax or on phone only in…" at bounding box center [355, 118] width 487 height 29
click at [183, 338] on button "Next" at bounding box center [185, 330] width 42 height 24
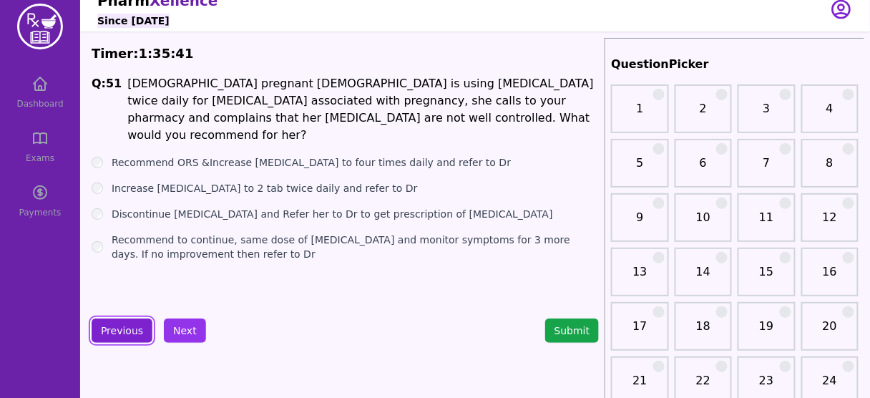
click at [127, 323] on button "Previous" at bounding box center [122, 330] width 61 height 24
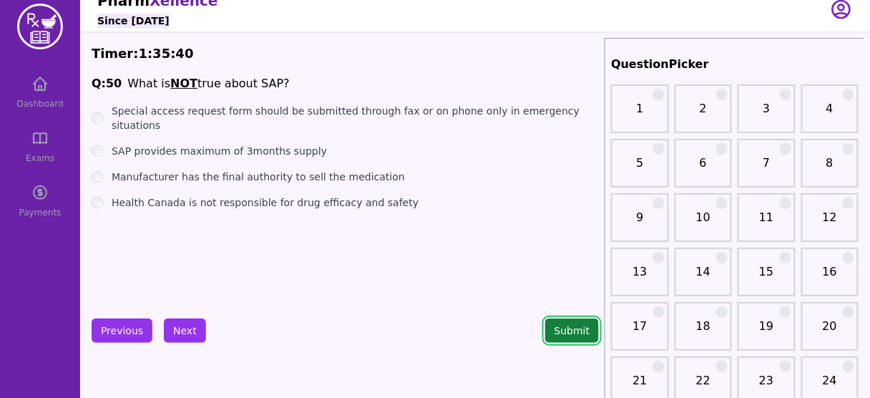
click at [585, 331] on button "Submit" at bounding box center [572, 330] width 54 height 24
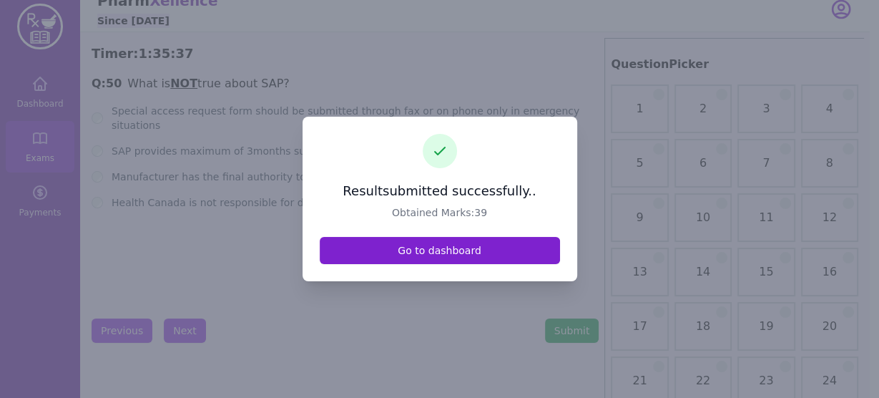
click at [427, 248] on link "Go to dashboard" at bounding box center [440, 250] width 240 height 27
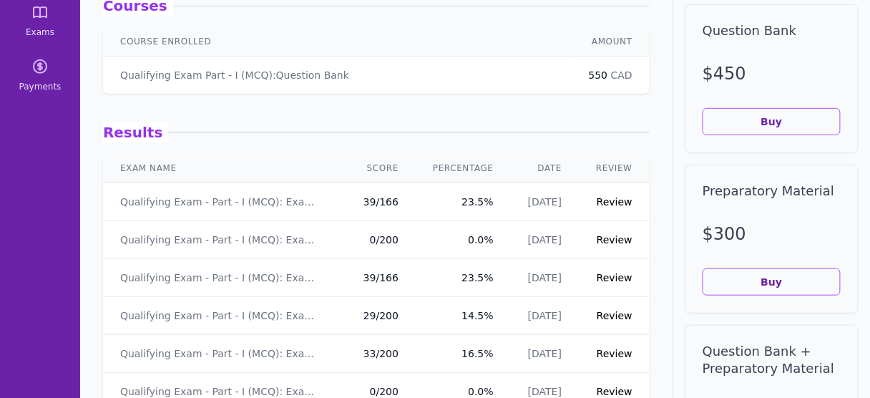
scroll to position [142, 0]
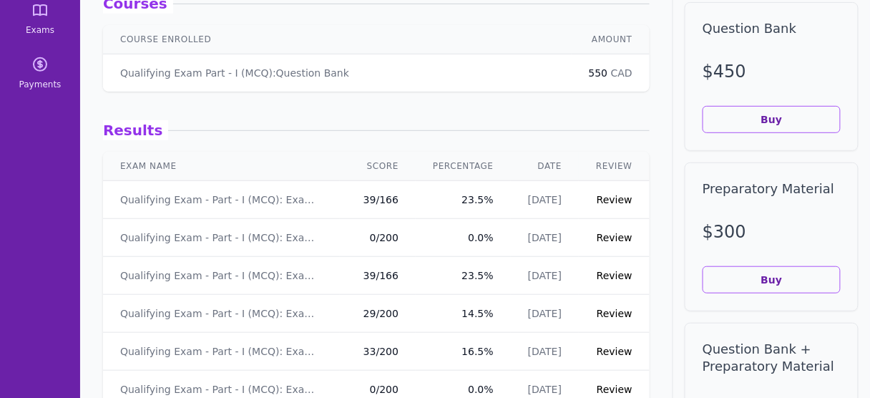
click at [613, 197] on link "Review" at bounding box center [615, 199] width 36 height 11
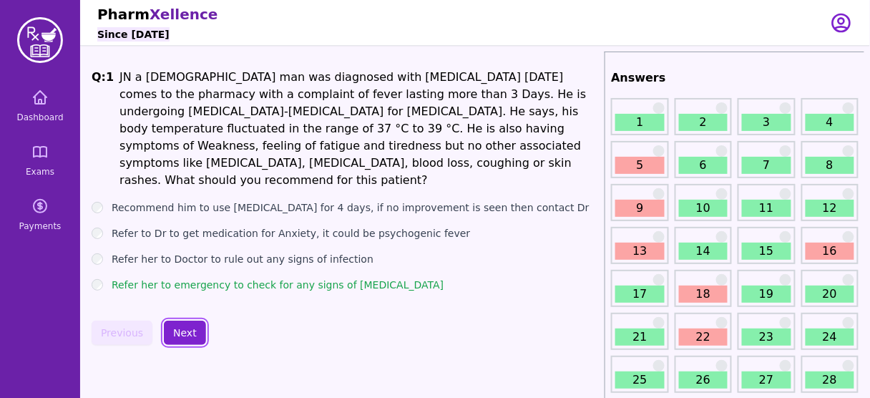
click at [177, 321] on button "Next" at bounding box center [185, 333] width 42 height 24
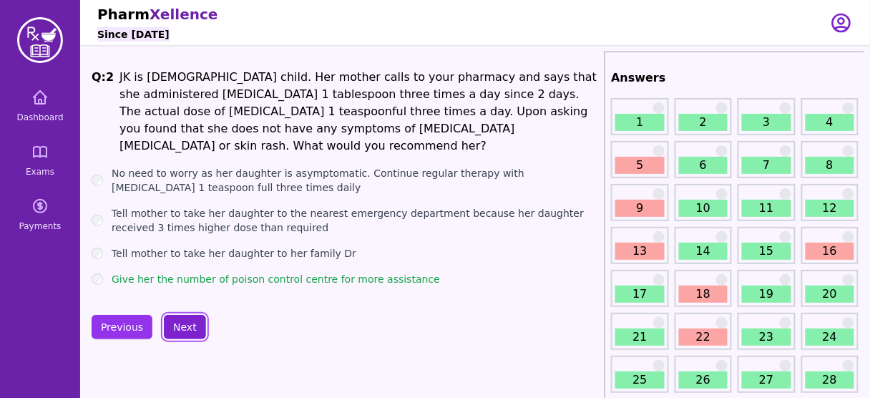
click at [178, 321] on button "Next" at bounding box center [185, 327] width 42 height 24
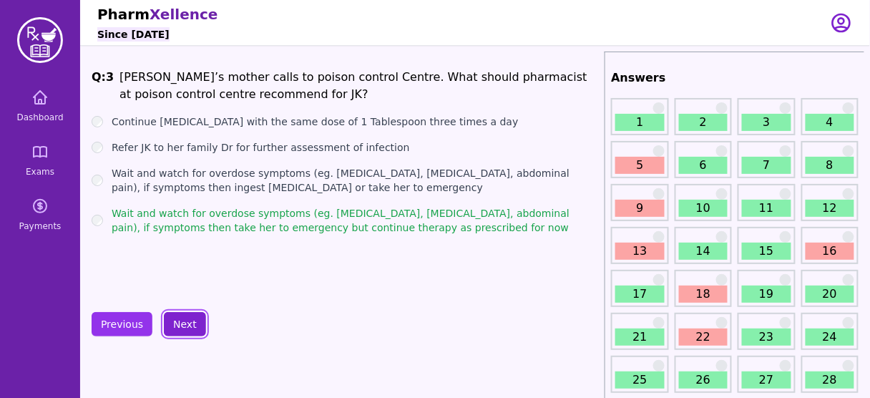
click at [178, 321] on button "Next" at bounding box center [185, 324] width 42 height 24
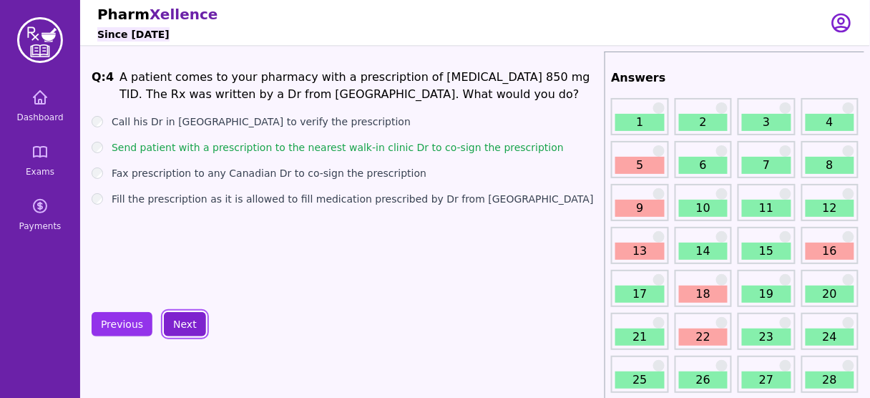
click at [178, 321] on button "Next" at bounding box center [185, 324] width 42 height 24
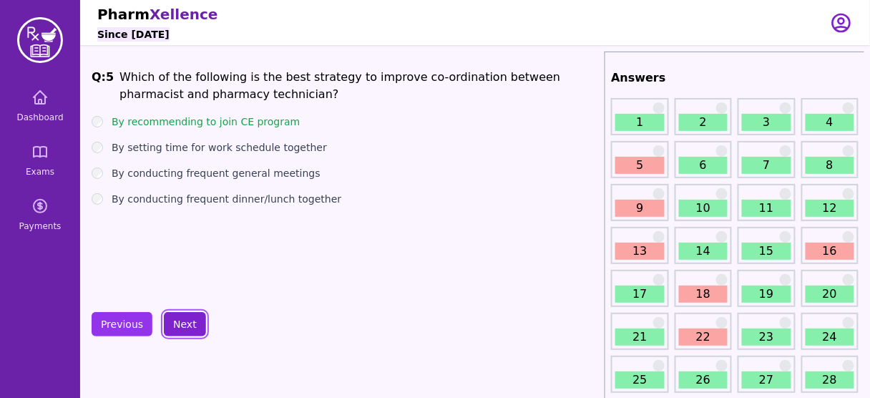
click at [178, 321] on button "Next" at bounding box center [185, 324] width 42 height 24
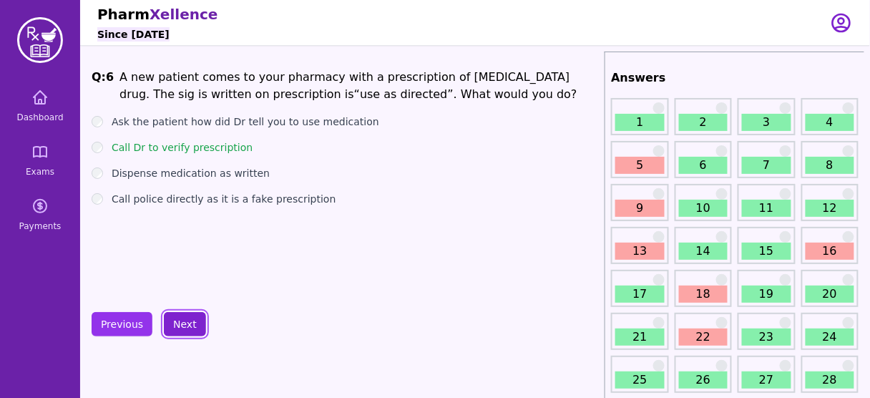
click at [178, 321] on button "Next" at bounding box center [185, 324] width 42 height 24
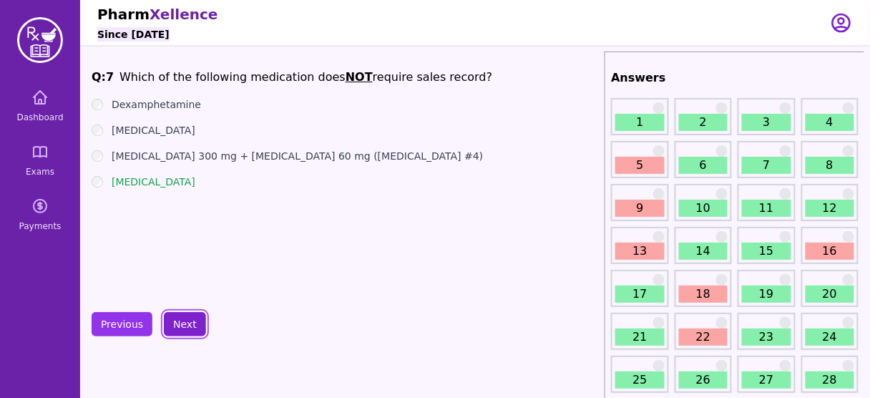
click at [178, 321] on button "Next" at bounding box center [185, 324] width 42 height 24
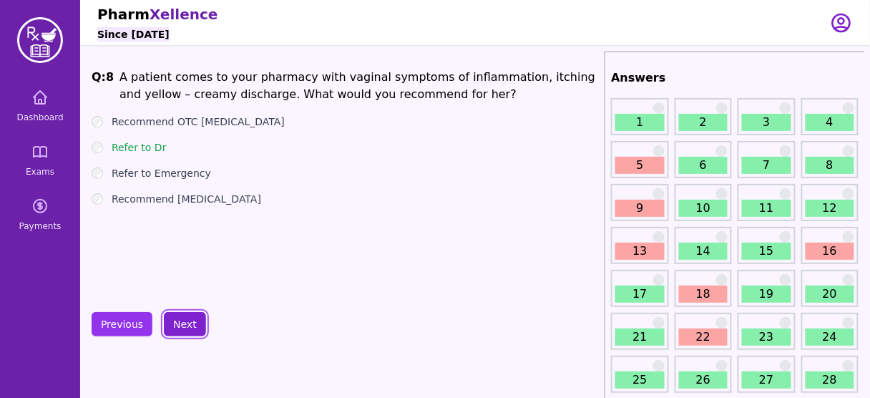
click at [178, 321] on button "Next" at bounding box center [185, 324] width 42 height 24
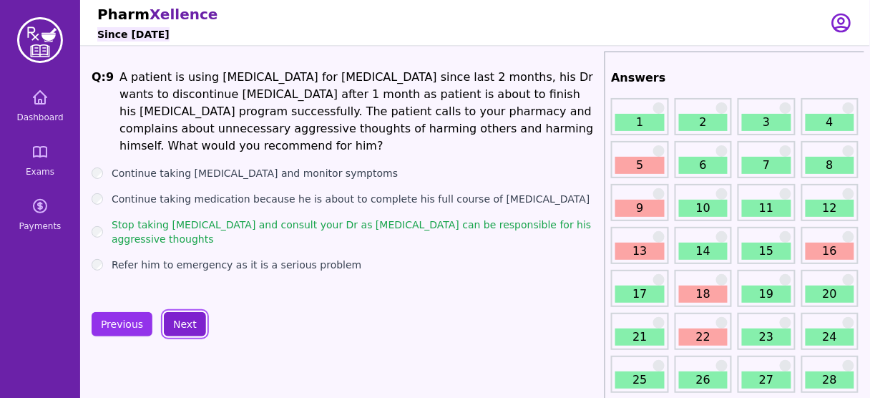
click at [178, 321] on button "Next" at bounding box center [185, 324] width 42 height 24
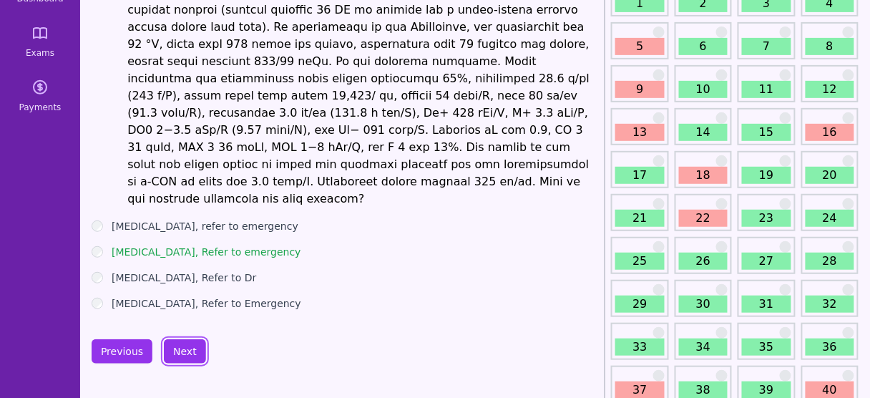
scroll to position [119, 0]
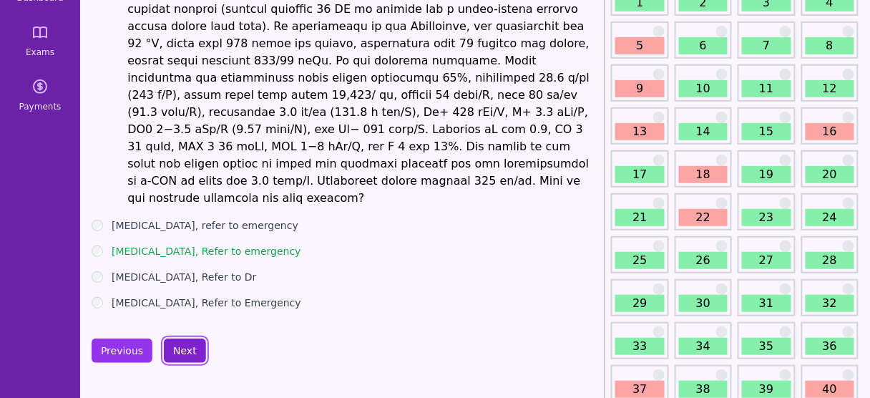
click at [193, 338] on button "Next" at bounding box center [185, 350] width 42 height 24
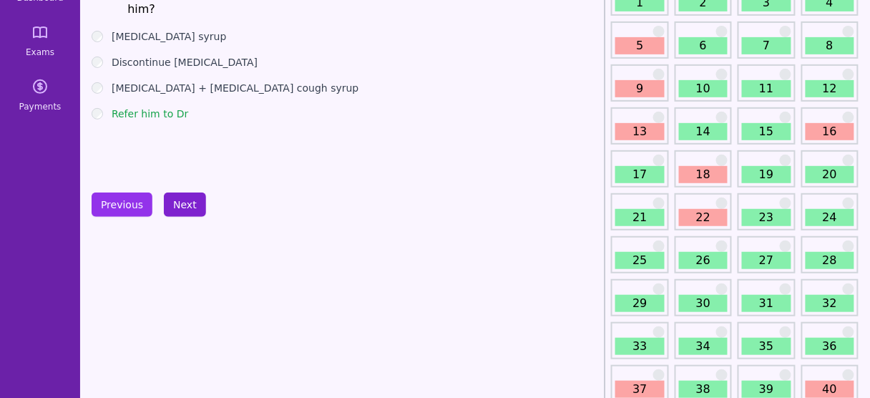
click at [177, 205] on button "Next" at bounding box center [185, 204] width 42 height 24
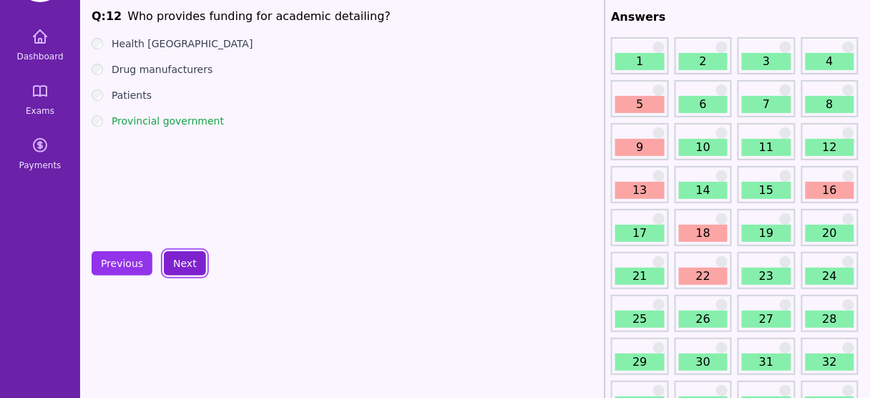
scroll to position [59, 0]
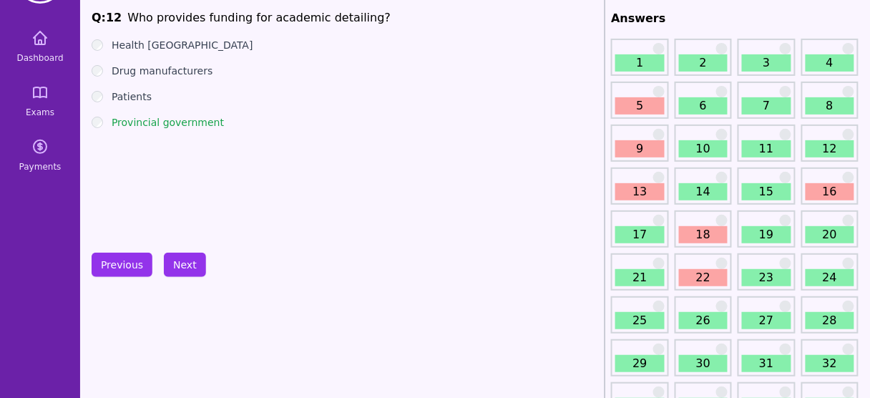
click at [177, 259] on button "Next" at bounding box center [185, 265] width 42 height 24
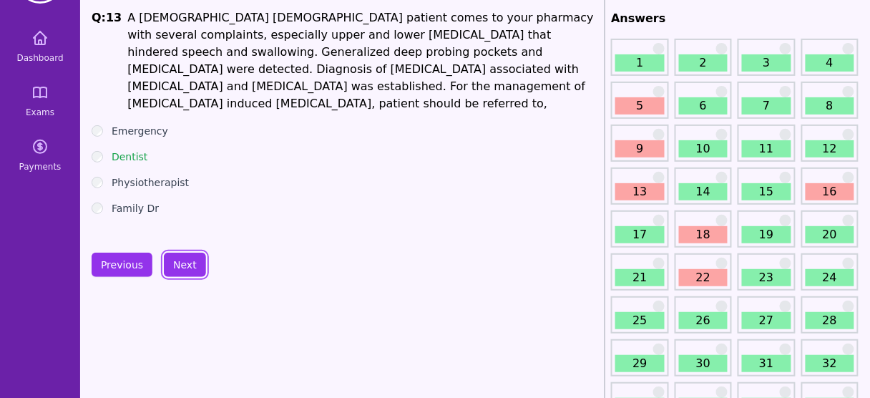
scroll to position [50, 0]
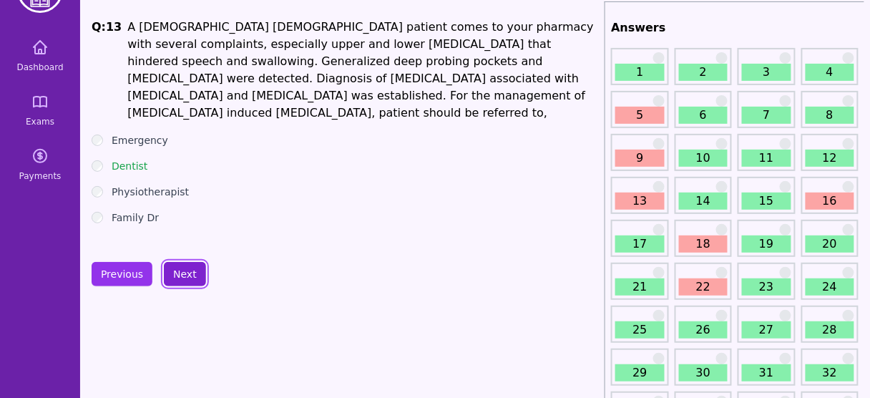
click at [187, 274] on button "Next" at bounding box center [185, 274] width 42 height 24
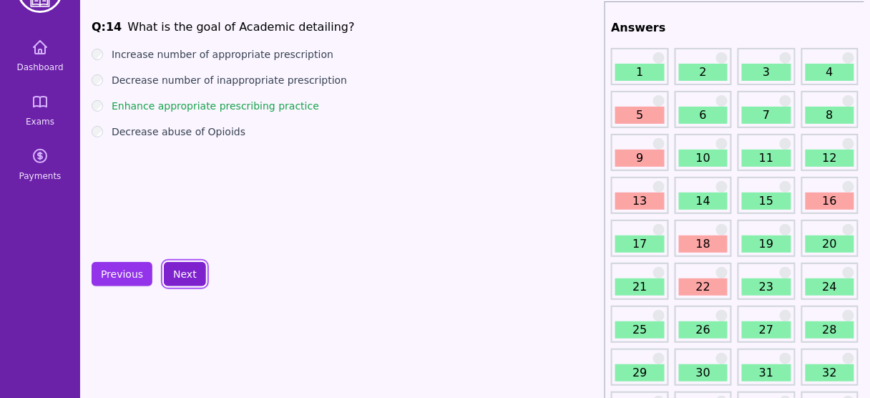
click at [177, 270] on button "Next" at bounding box center [185, 274] width 42 height 24
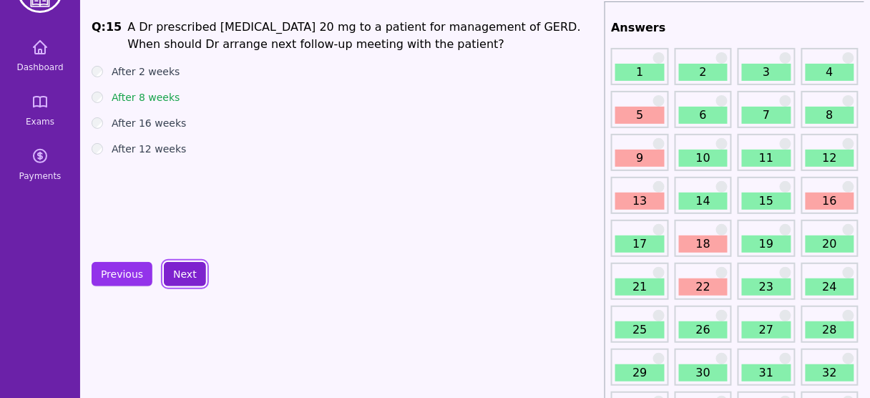
click at [177, 270] on button "Next" at bounding box center [185, 274] width 42 height 24
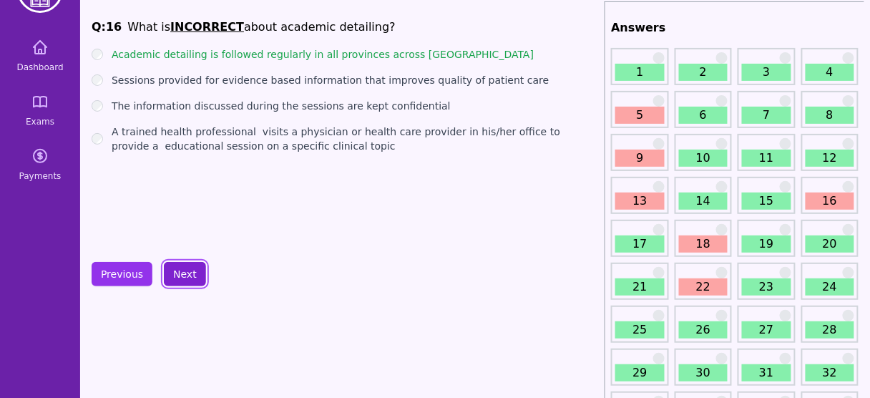
click at [186, 270] on button "Next" at bounding box center [185, 274] width 42 height 24
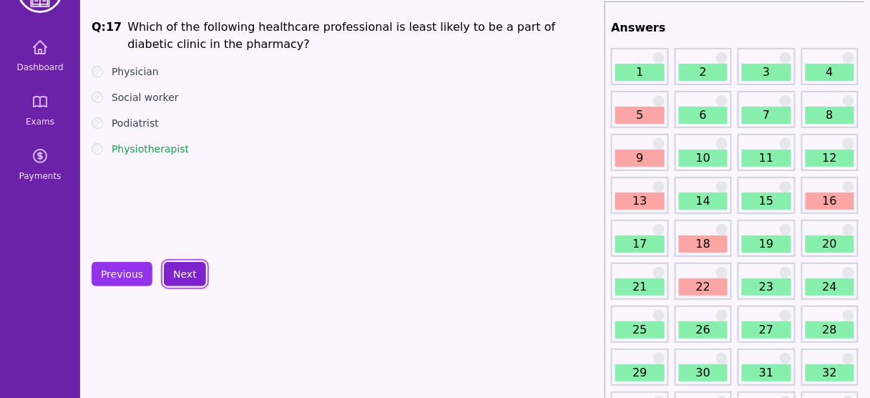
click at [186, 270] on button "Next" at bounding box center [185, 274] width 42 height 24
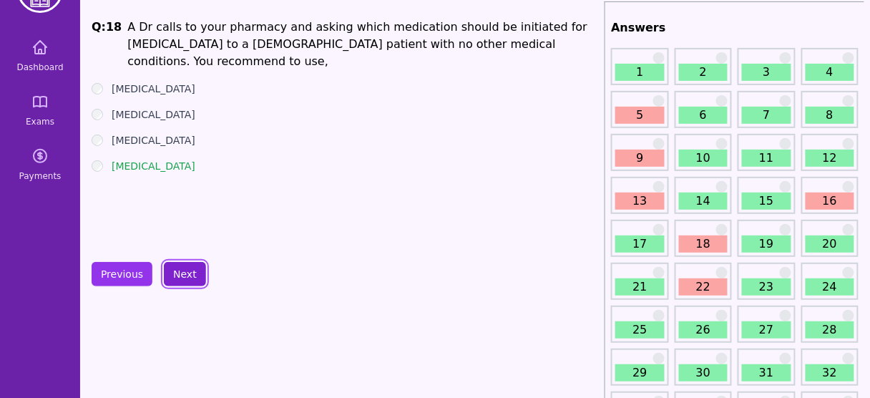
click at [186, 270] on button "Next" at bounding box center [185, 274] width 42 height 24
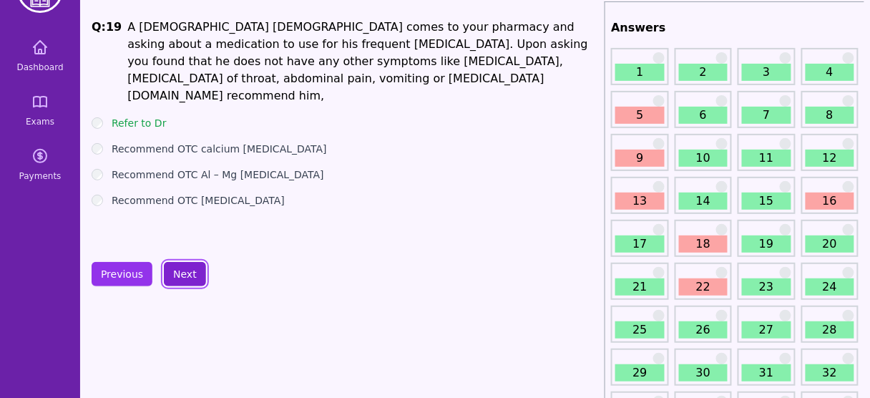
click at [186, 270] on button "Next" at bounding box center [185, 274] width 42 height 24
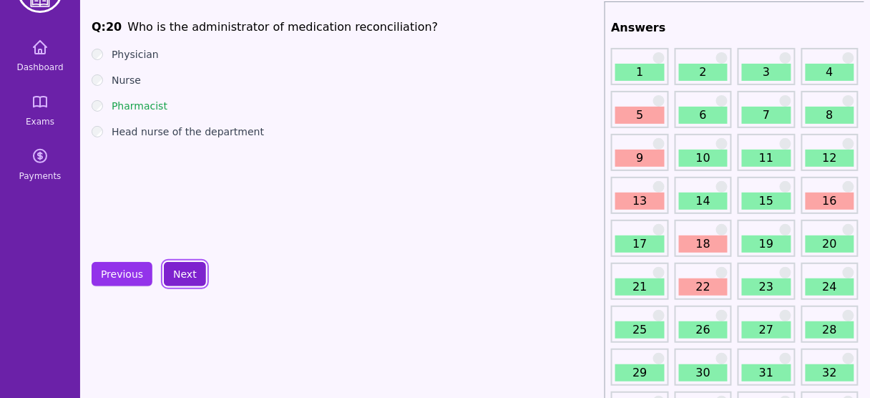
click at [186, 270] on button "Next" at bounding box center [185, 274] width 42 height 24
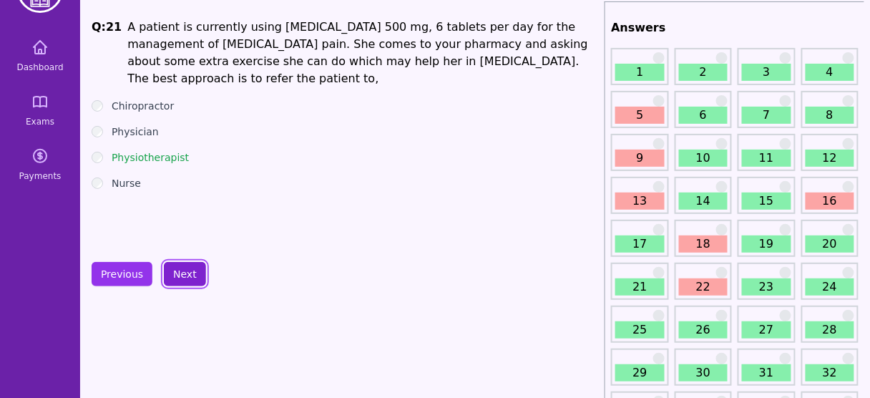
click at [186, 270] on button "Next" at bounding box center [185, 274] width 42 height 24
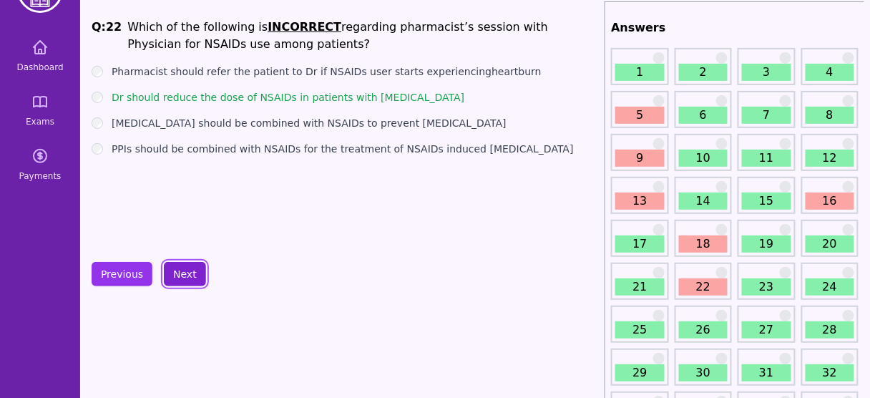
click at [186, 270] on button "Next" at bounding box center [185, 274] width 42 height 24
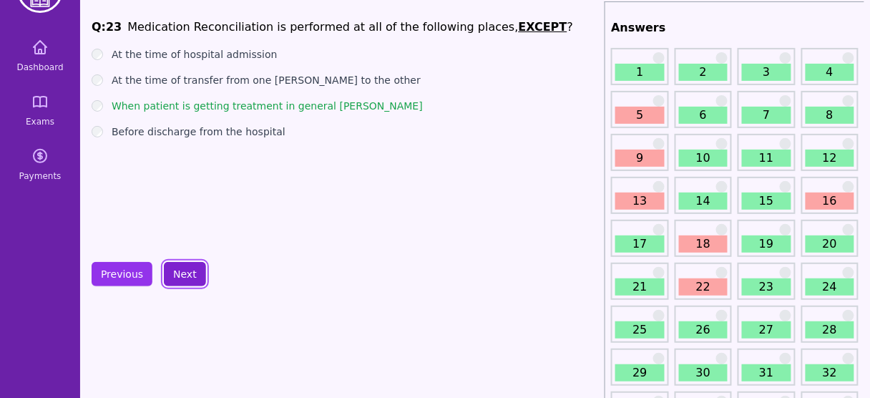
click at [186, 270] on button "Next" at bounding box center [185, 274] width 42 height 24
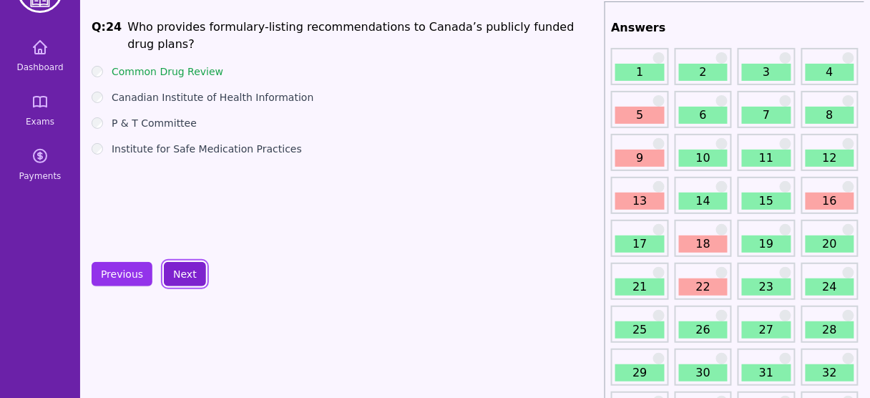
click at [186, 270] on button "Next" at bounding box center [185, 274] width 42 height 24
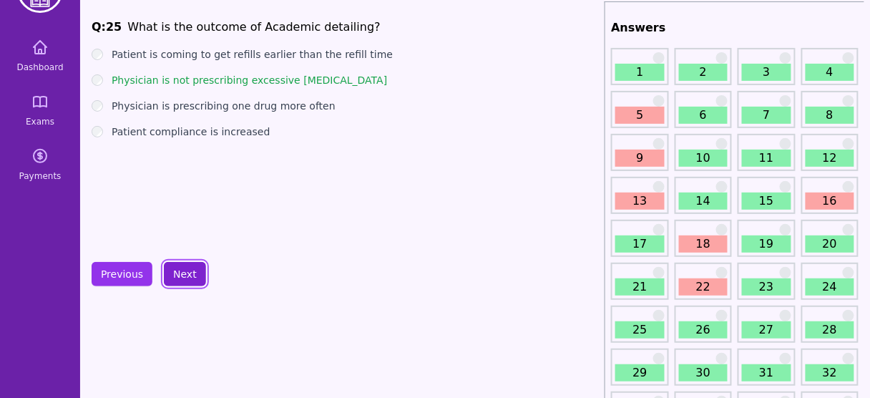
click at [186, 270] on button "Next" at bounding box center [185, 274] width 42 height 24
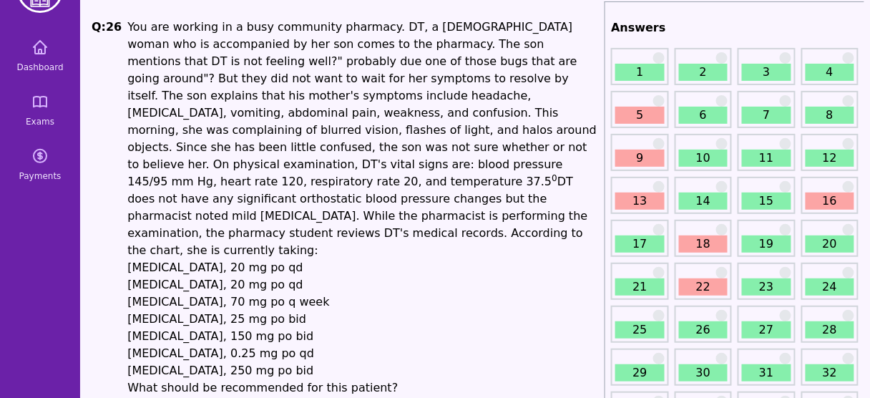
scroll to position [246, 0]
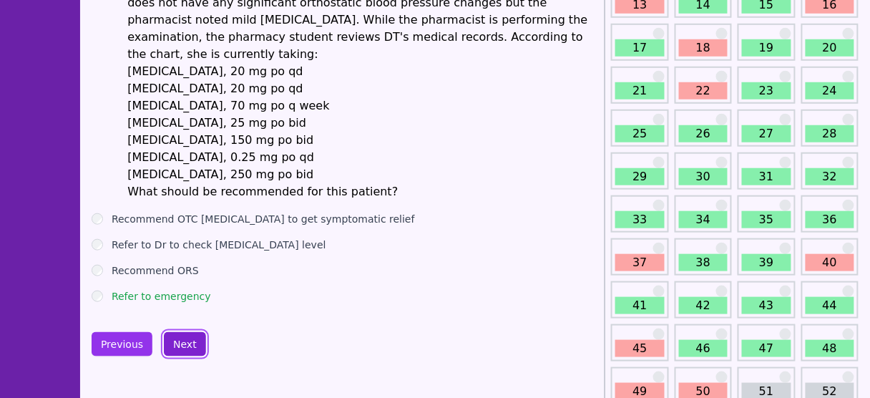
click at [170, 332] on button "Next" at bounding box center [185, 344] width 42 height 24
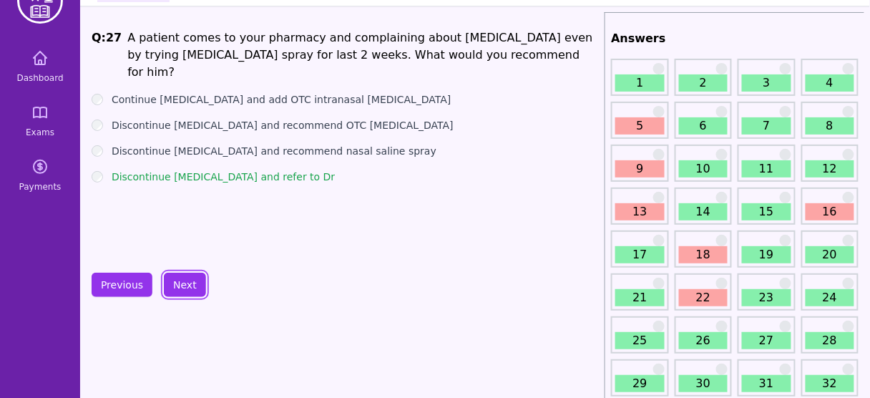
scroll to position [34, 0]
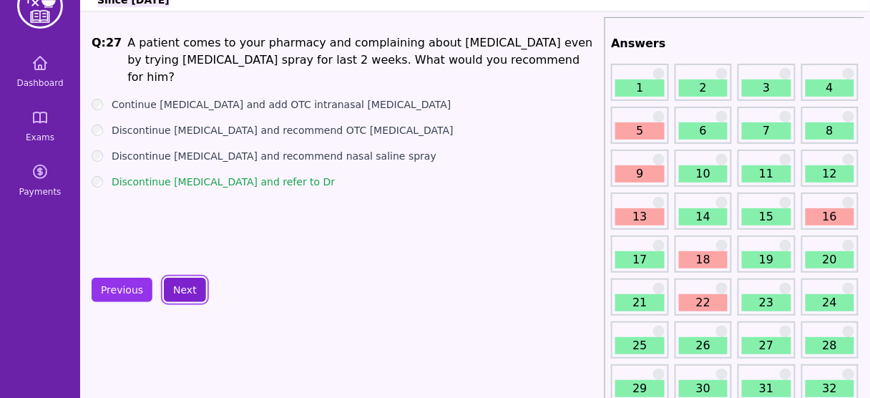
click at [175, 296] on button "Next" at bounding box center [185, 290] width 42 height 24
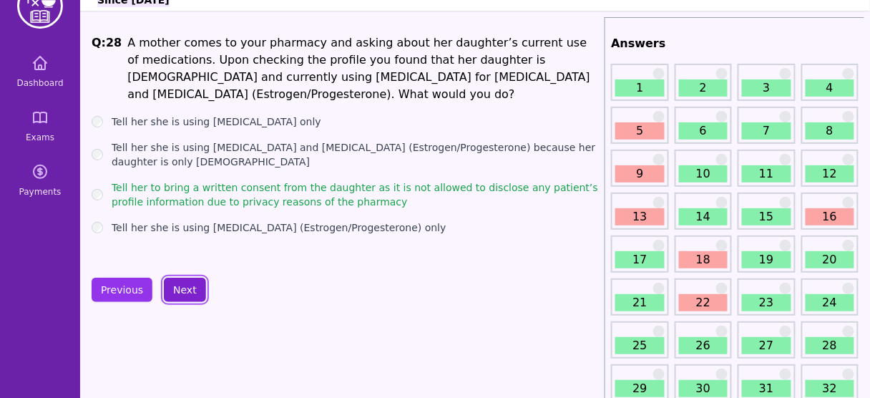
click at [174, 283] on button "Next" at bounding box center [185, 290] width 42 height 24
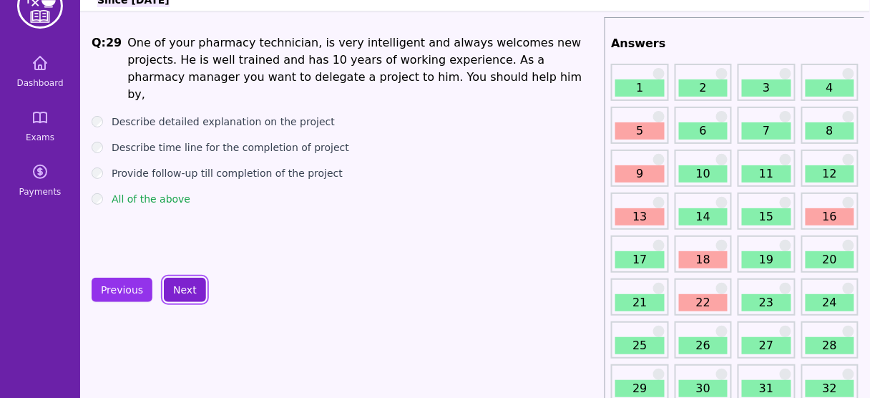
click at [174, 283] on button "Next" at bounding box center [185, 290] width 42 height 24
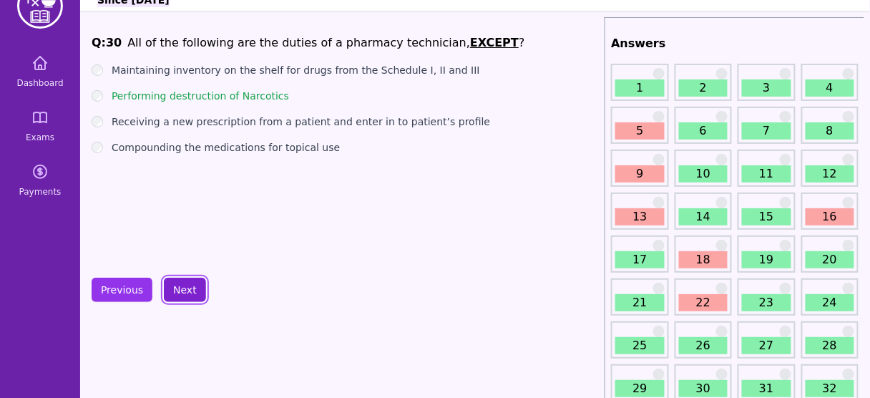
click at [174, 283] on button "Next" at bounding box center [185, 290] width 42 height 24
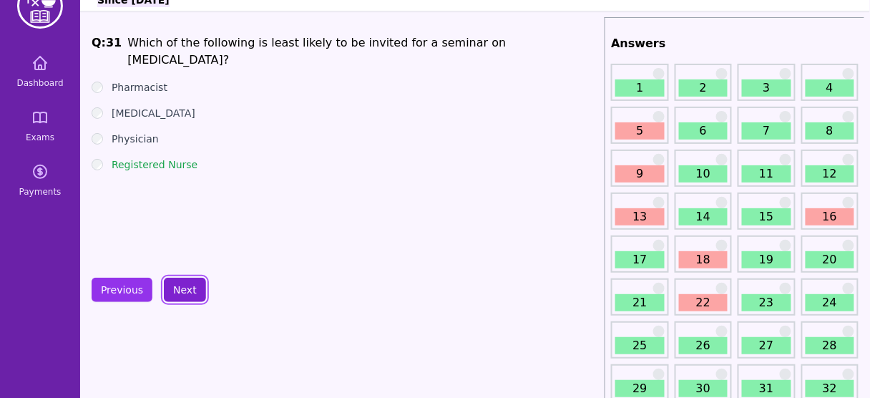
click at [174, 283] on button "Next" at bounding box center [185, 290] width 42 height 24
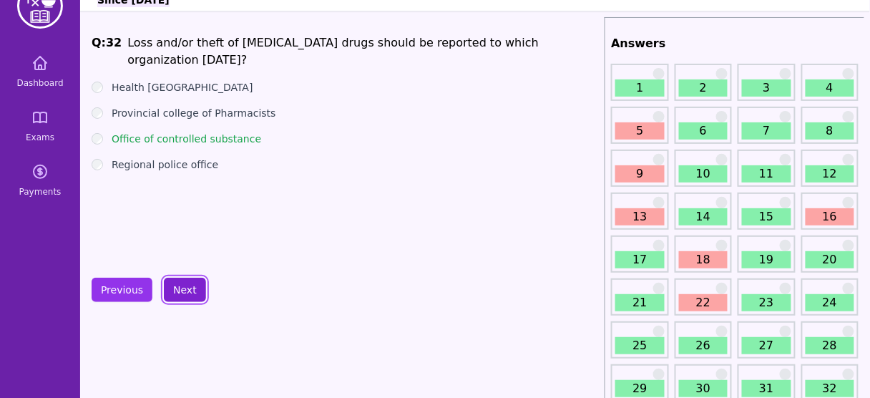
click at [174, 283] on button "Next" at bounding box center [185, 290] width 42 height 24
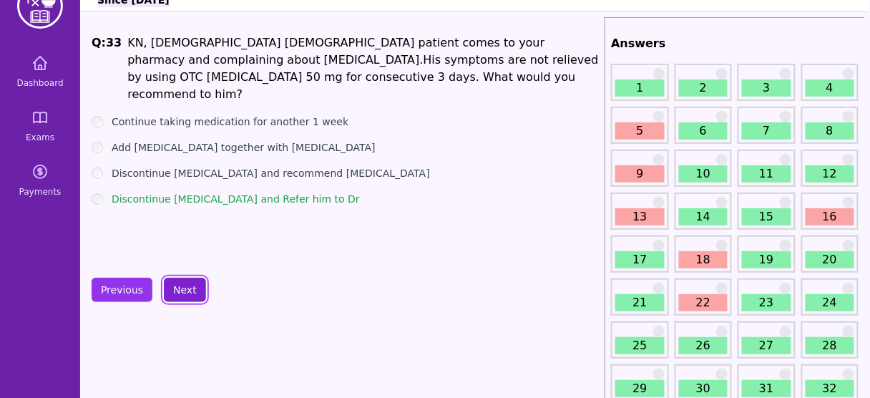
click at [174, 283] on button "Next" at bounding box center [185, 290] width 42 height 24
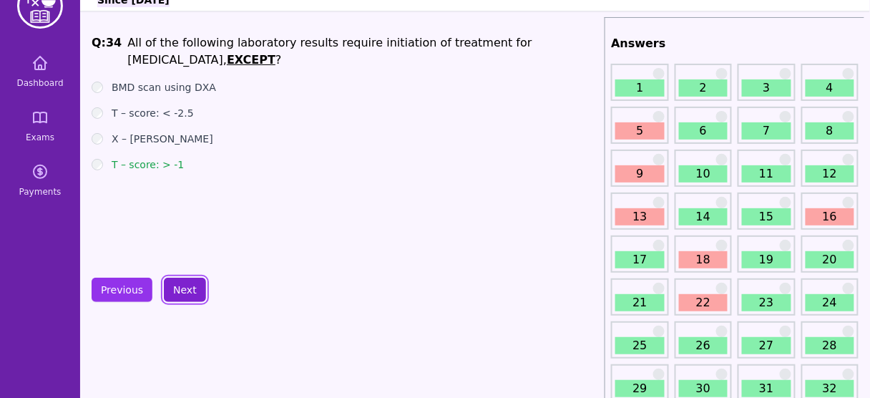
click at [174, 283] on button "Next" at bounding box center [185, 290] width 42 height 24
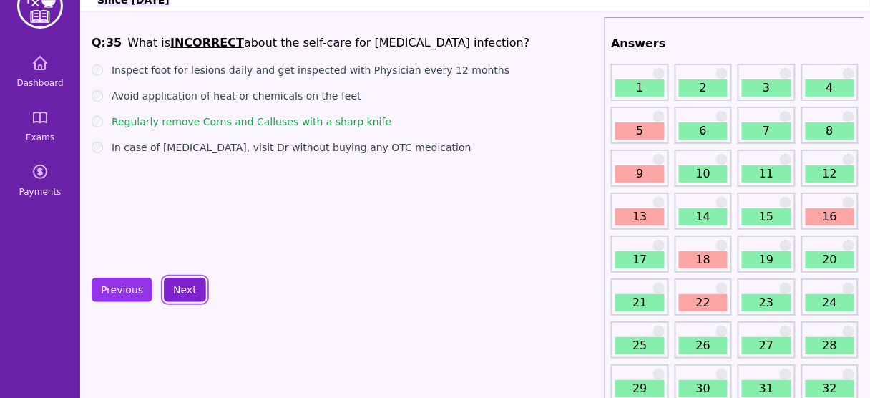
click at [174, 283] on button "Next" at bounding box center [185, 290] width 42 height 24
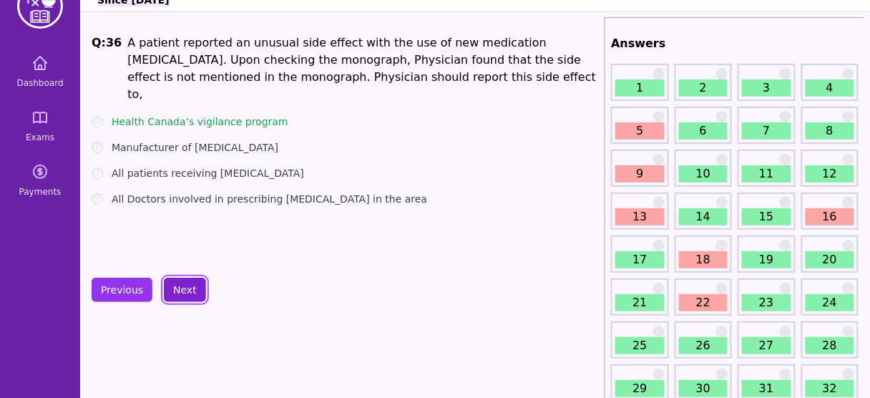
click at [174, 283] on button "Next" at bounding box center [185, 290] width 42 height 24
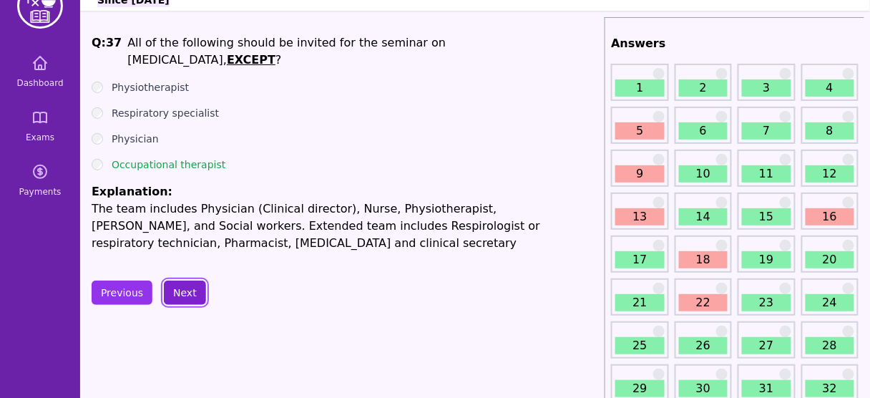
click at [178, 287] on button "Next" at bounding box center [185, 292] width 42 height 24
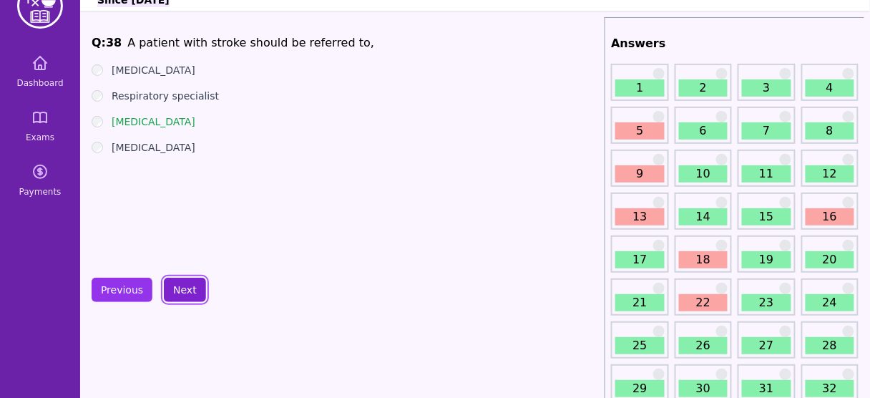
click at [178, 287] on button "Next" at bounding box center [185, 290] width 42 height 24
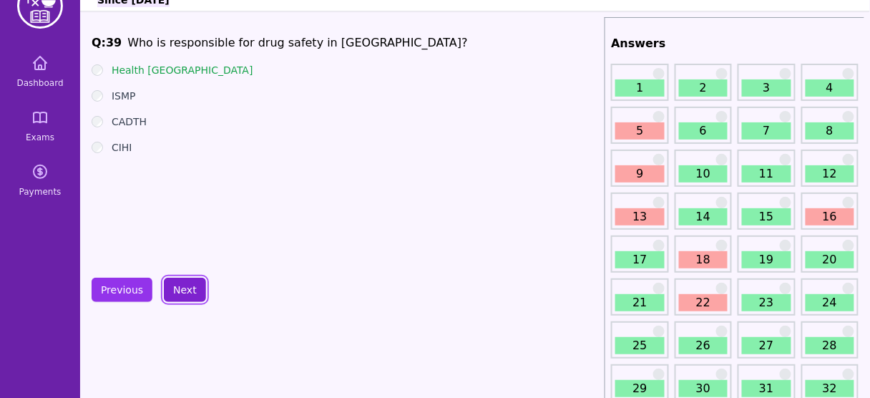
click at [178, 287] on button "Next" at bounding box center [185, 290] width 42 height 24
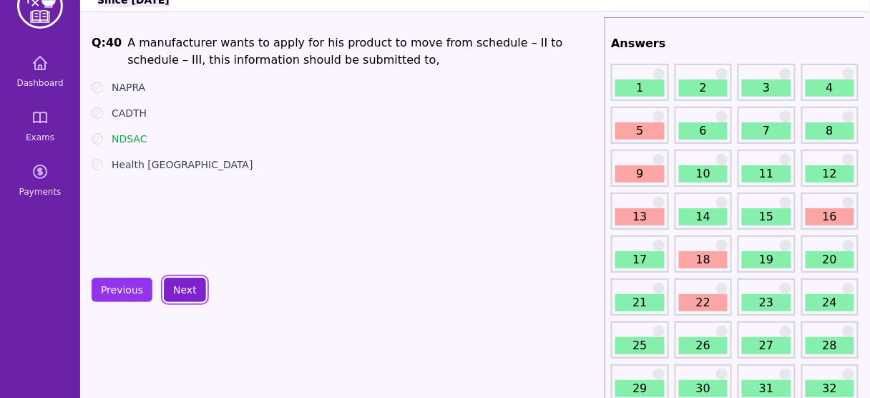
click at [178, 287] on button "Next" at bounding box center [185, 290] width 42 height 24
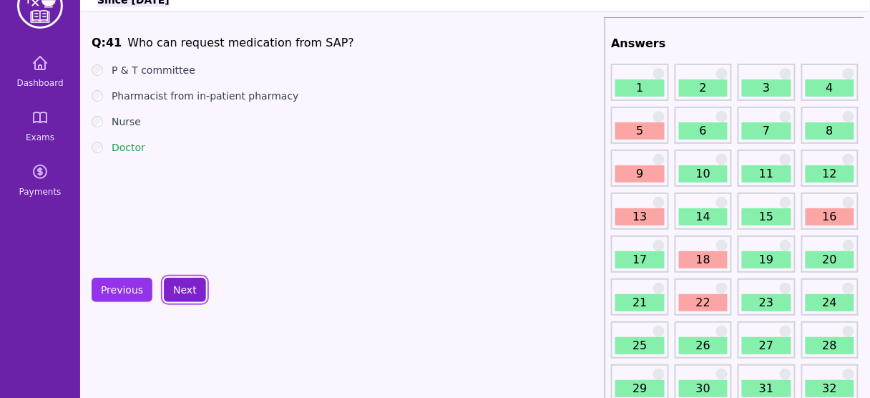
click at [178, 287] on button "Next" at bounding box center [185, 290] width 42 height 24
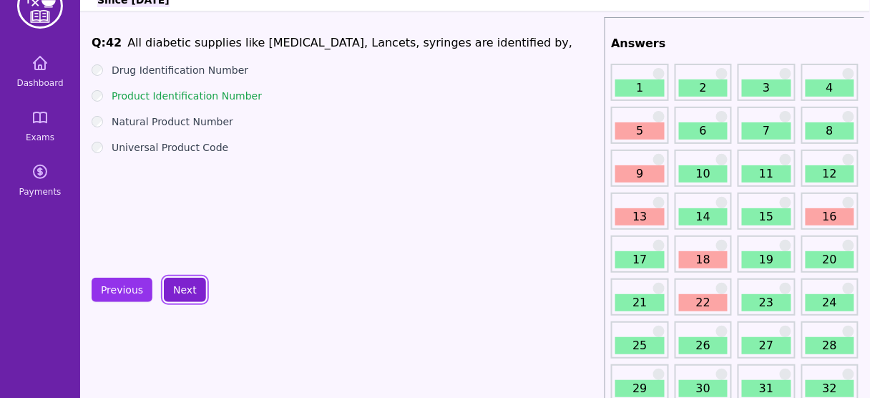
click at [178, 287] on button "Next" at bounding box center [185, 290] width 42 height 24
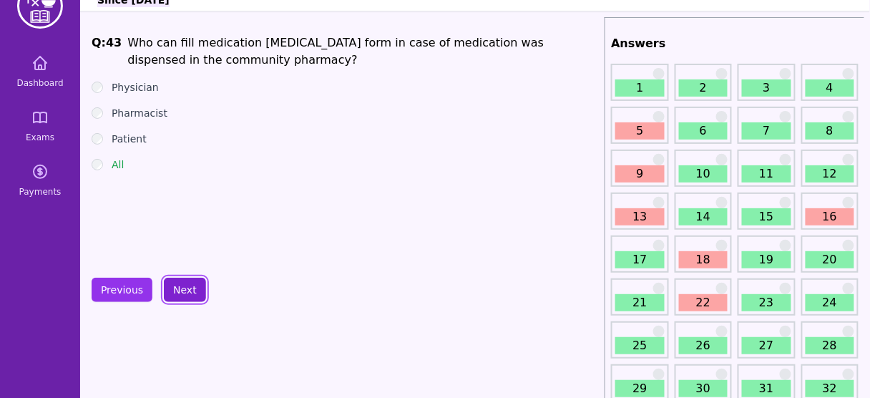
click at [178, 287] on button "Next" at bounding box center [185, 290] width 42 height 24
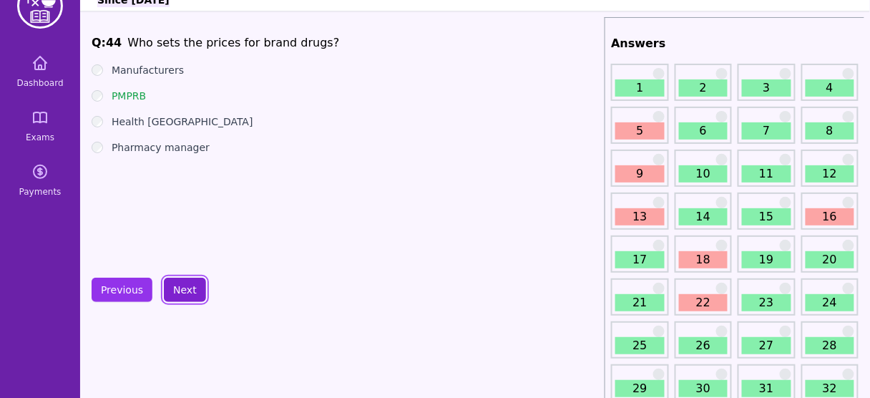
click at [178, 287] on button "Next" at bounding box center [185, 290] width 42 height 24
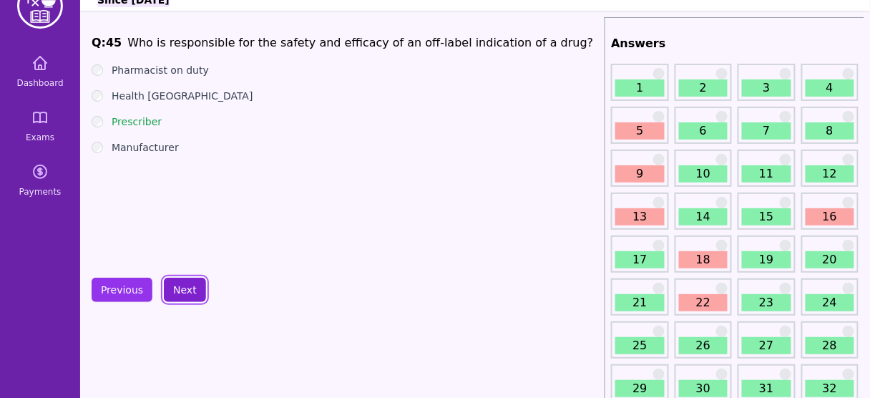
click at [178, 287] on button "Next" at bounding box center [185, 290] width 42 height 24
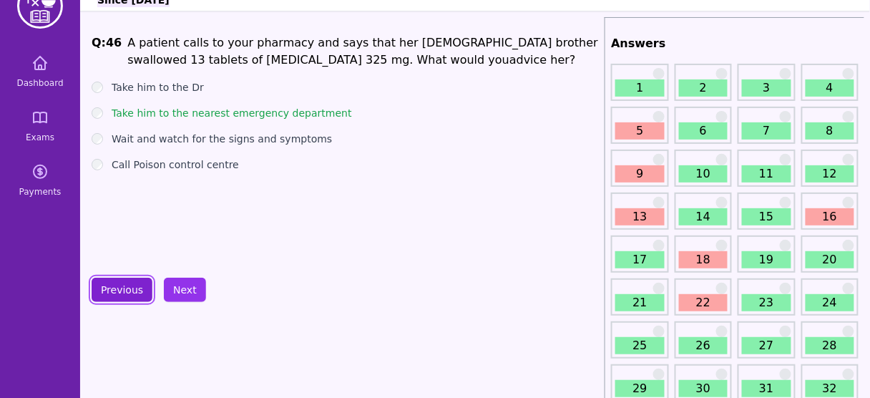
click at [123, 290] on button "Previous" at bounding box center [122, 290] width 61 height 24
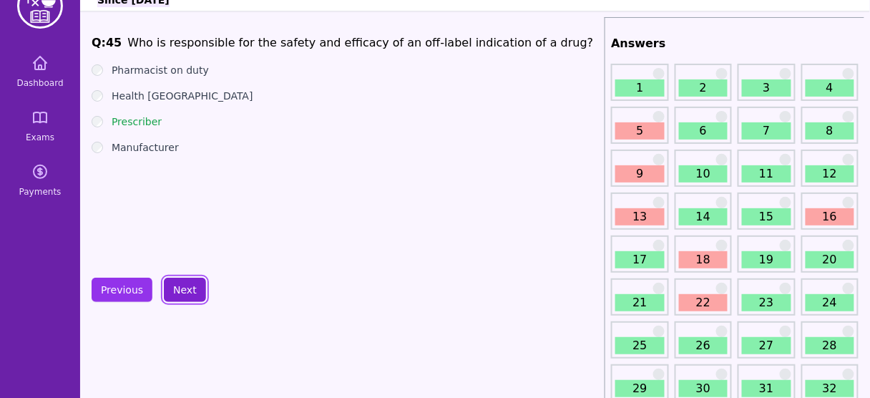
click at [180, 280] on button "Next" at bounding box center [185, 290] width 42 height 24
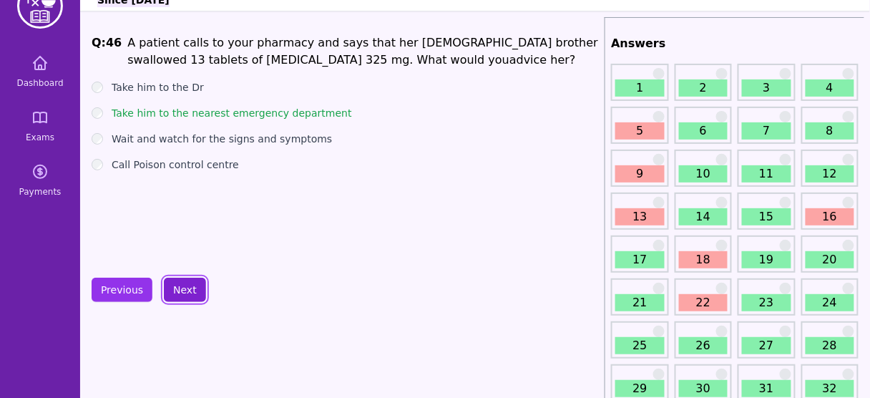
click at [180, 280] on button "Next" at bounding box center [185, 290] width 42 height 24
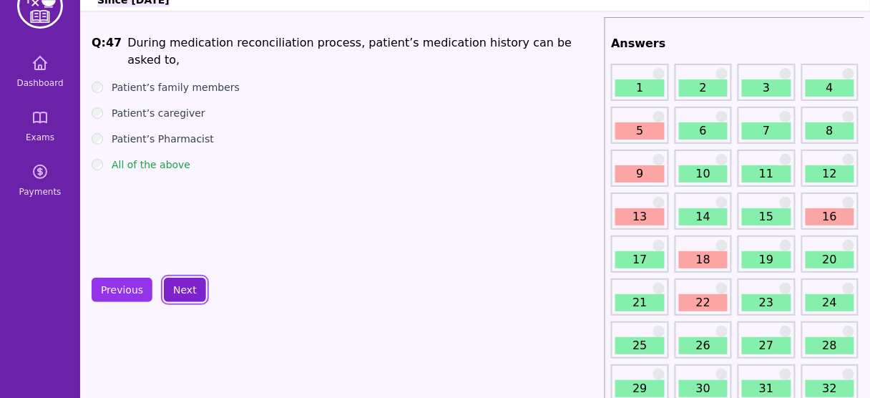
click at [180, 280] on button "Next" at bounding box center [185, 290] width 42 height 24
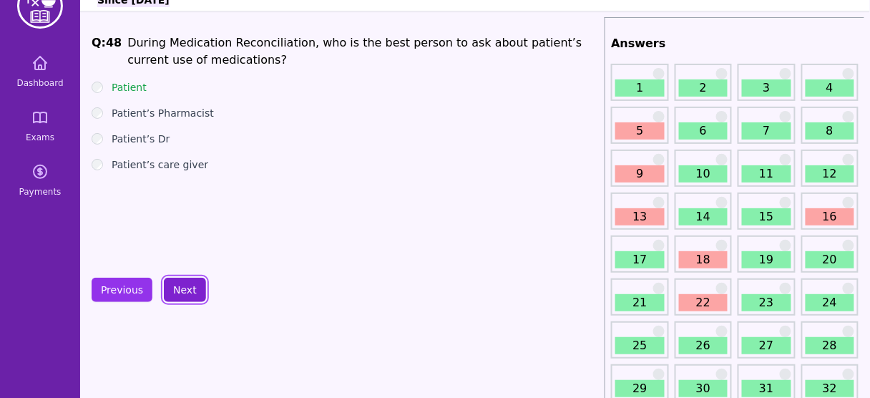
click at [180, 280] on button "Next" at bounding box center [185, 290] width 42 height 24
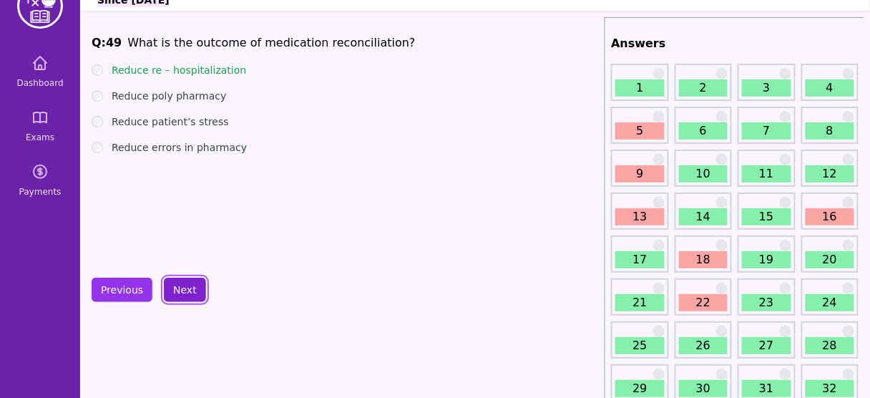
click at [180, 280] on button "Next" at bounding box center [185, 290] width 42 height 24
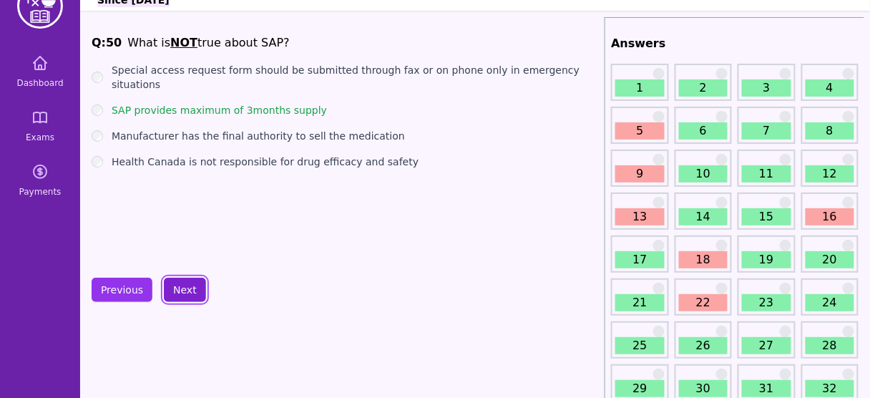
click at [180, 280] on button "Next" at bounding box center [185, 290] width 42 height 24
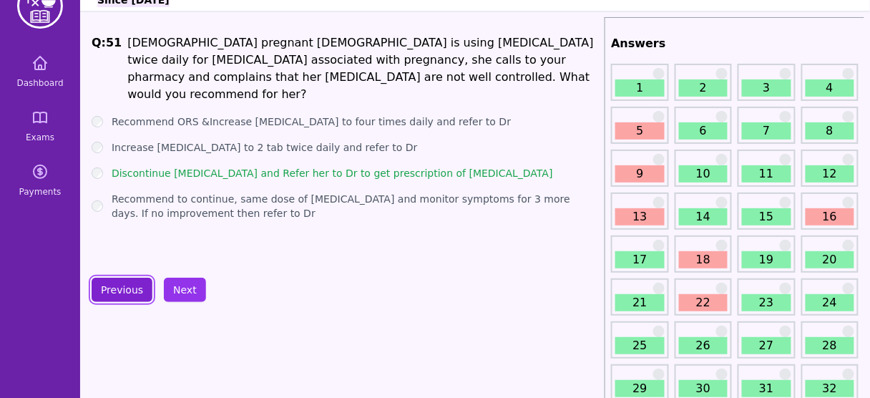
click at [122, 288] on button "Previous" at bounding box center [122, 290] width 61 height 24
